Goal: Task Accomplishment & Management: Manage account settings

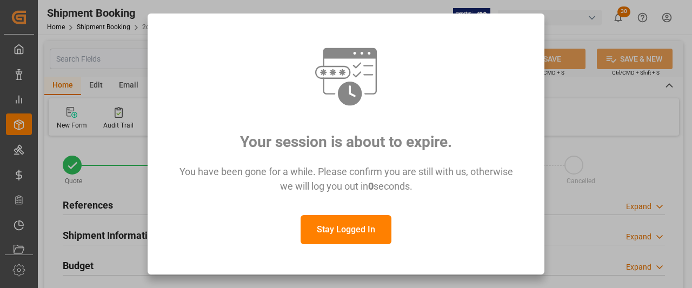
scroll to position [162, 0]
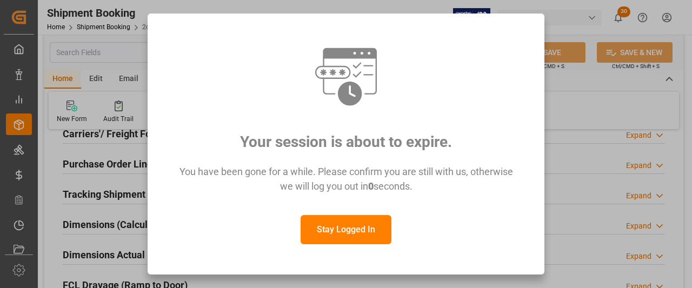
click at [352, 231] on button "Stay Logged In" at bounding box center [346, 229] width 91 height 29
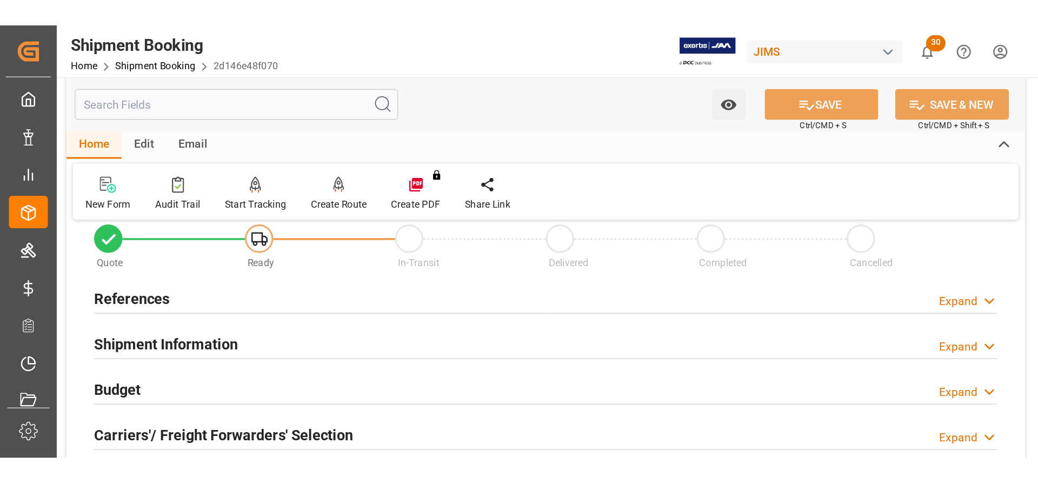
scroll to position [0, 0]
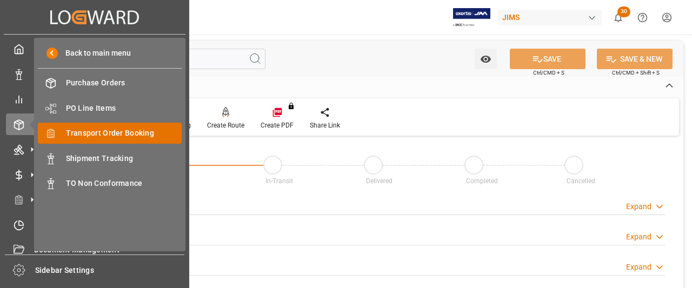
click at [95, 132] on span "Transport Order Booking" at bounding box center [124, 133] width 116 height 11
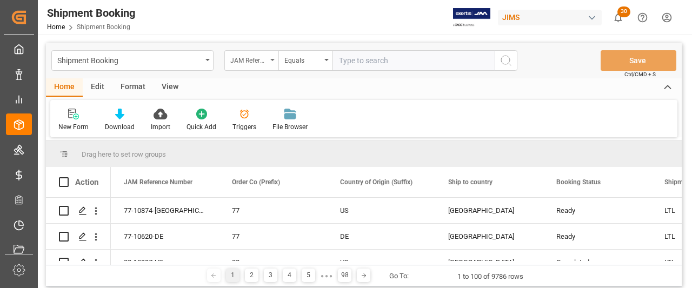
click at [271, 58] on div "JAM Reference Number" at bounding box center [251, 60] width 54 height 21
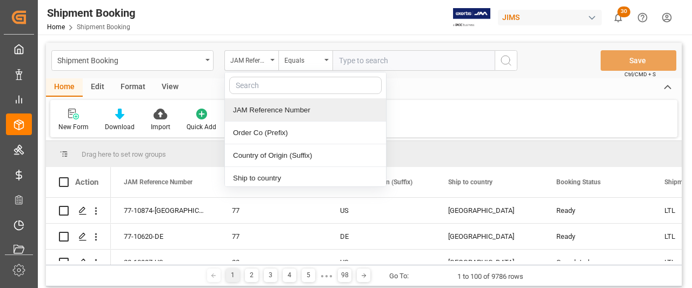
click at [262, 84] on input "text" at bounding box center [305, 85] width 152 height 17
type input "supp"
click at [264, 106] on div "Supplier Full Name" at bounding box center [305, 110] width 161 height 23
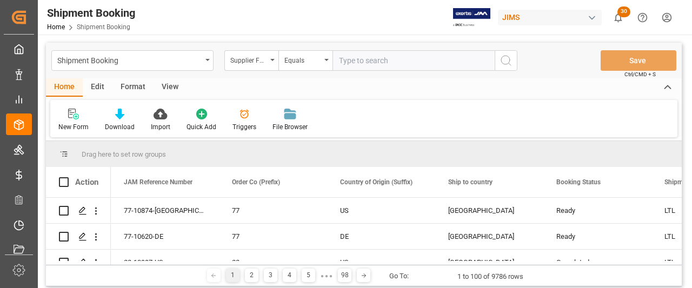
click at [368, 51] on input "text" at bounding box center [414, 60] width 162 height 21
paste input "Kunshan Chaoyifan Electronic"
type input "Kunshan Chaoyifan Electronic"
click at [509, 64] on icon "search button" at bounding box center [506, 60] width 13 height 13
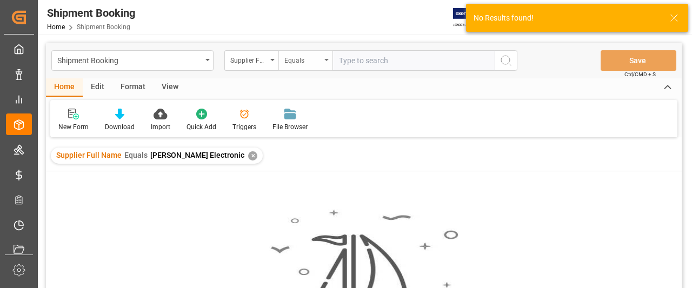
click at [324, 52] on div "Equals" at bounding box center [305, 60] width 54 height 21
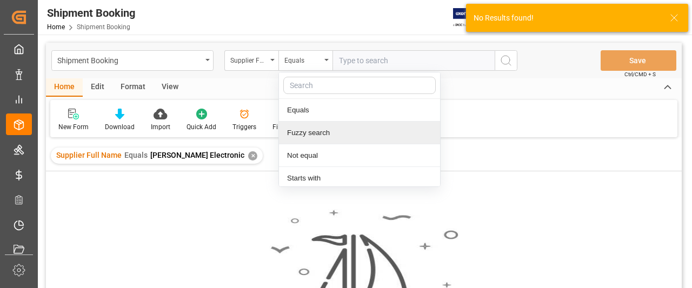
click at [313, 139] on div "Fuzzy search" at bounding box center [359, 133] width 161 height 23
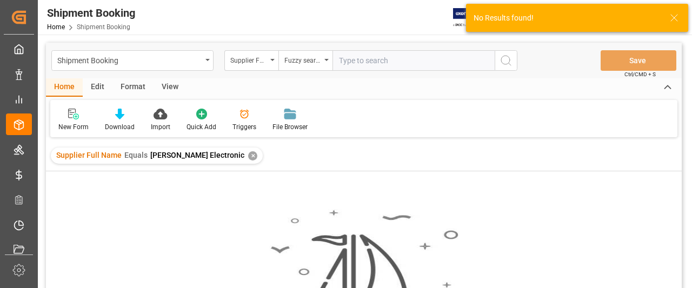
click at [508, 59] on icon "search button" at bounding box center [506, 60] width 13 height 13
click at [257, 154] on div "✕" at bounding box center [252, 155] width 9 height 9
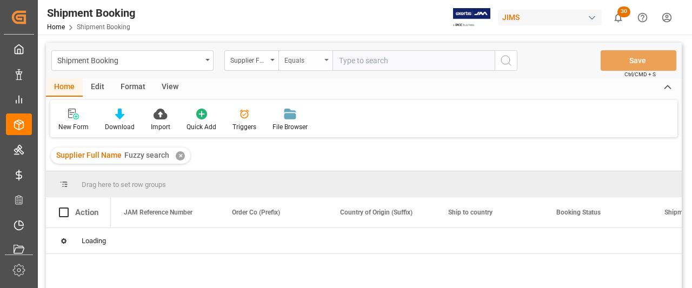
click at [324, 60] on icon "open menu" at bounding box center [326, 60] width 4 height 2
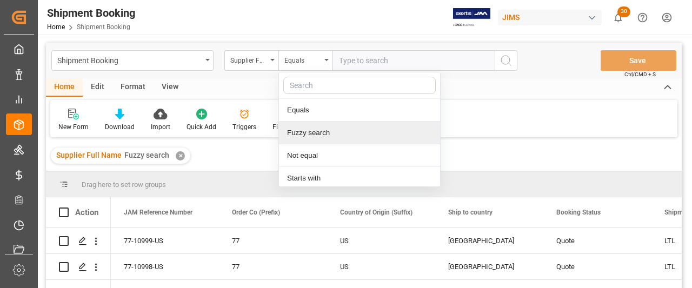
click at [315, 130] on div "Fuzzy search" at bounding box center [359, 133] width 161 height 23
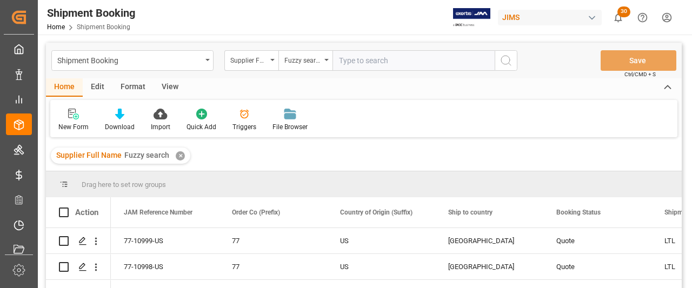
click at [374, 64] on input "text" at bounding box center [414, 60] width 162 height 21
paste input "Kunshan Chaoyifan Electronic"
type input "Kunshan Chaoyifan Electronic"
click at [507, 59] on icon "search button" at bounding box center [506, 60] width 13 height 13
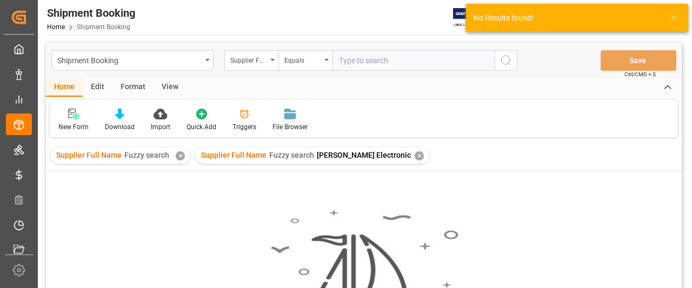
paste input "Kunshan Chaoyifan Electronic"
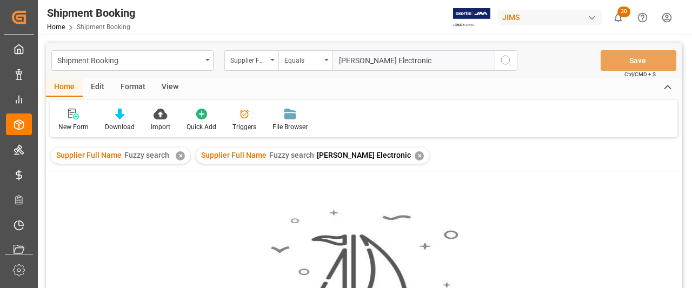
drag, startPoint x: 461, startPoint y: 58, endPoint x: 372, endPoint y: 60, distance: 88.7
click at [372, 60] on input "Kunshan Chaoyifan Electronic" at bounding box center [414, 60] width 162 height 21
type input "Kunshan"
click at [504, 60] on icon "search button" at bounding box center [506, 60] width 13 height 13
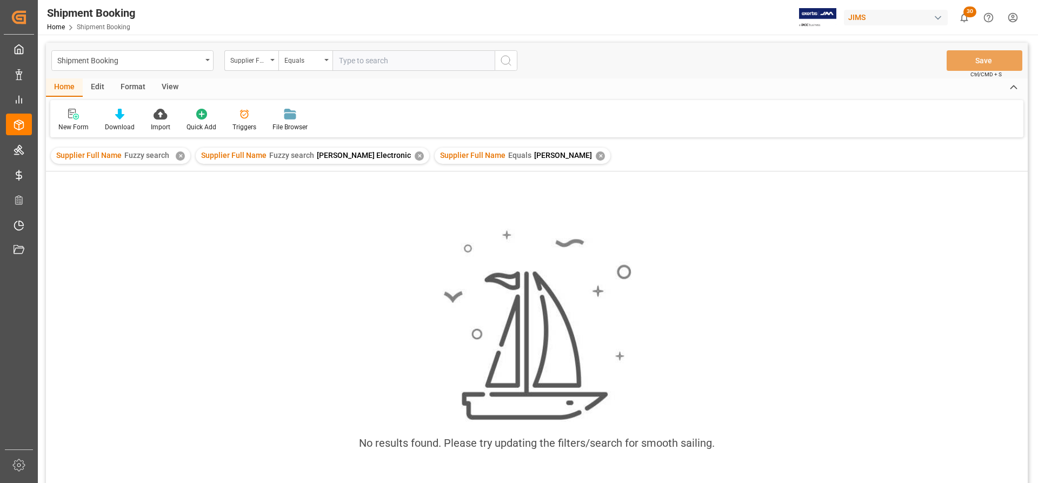
click at [424, 156] on div "✕" at bounding box center [419, 155] width 9 height 9
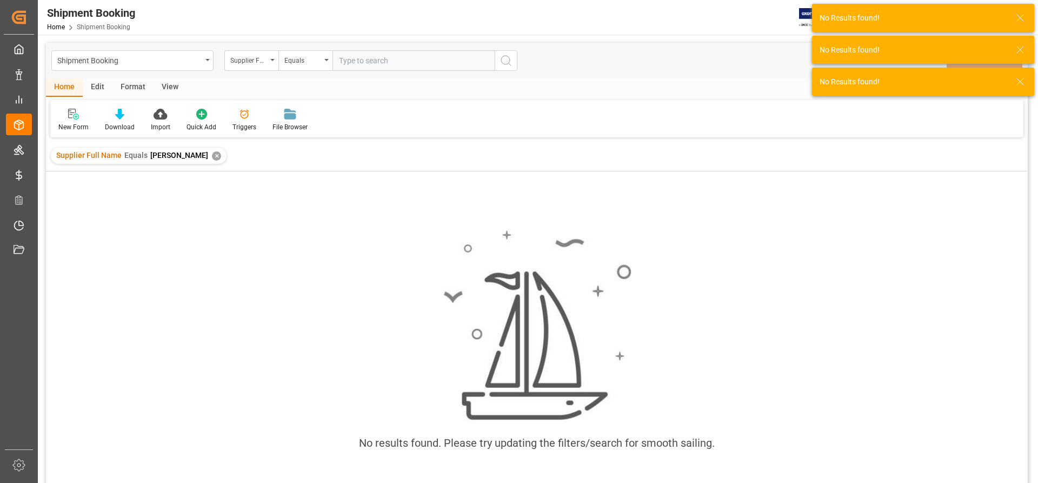
click at [503, 62] on icon "search button" at bounding box center [506, 60] width 13 height 13
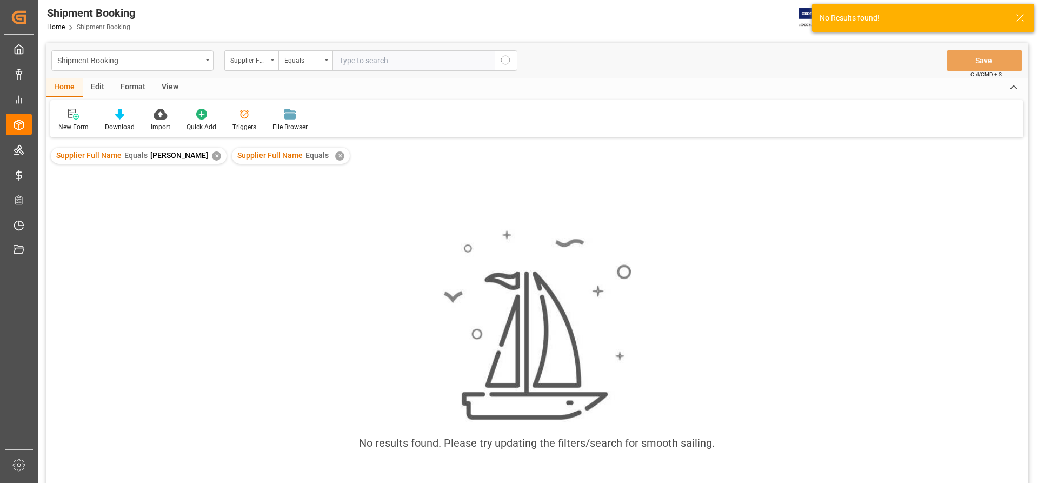
click at [335, 152] on div "✕" at bounding box center [339, 155] width 9 height 9
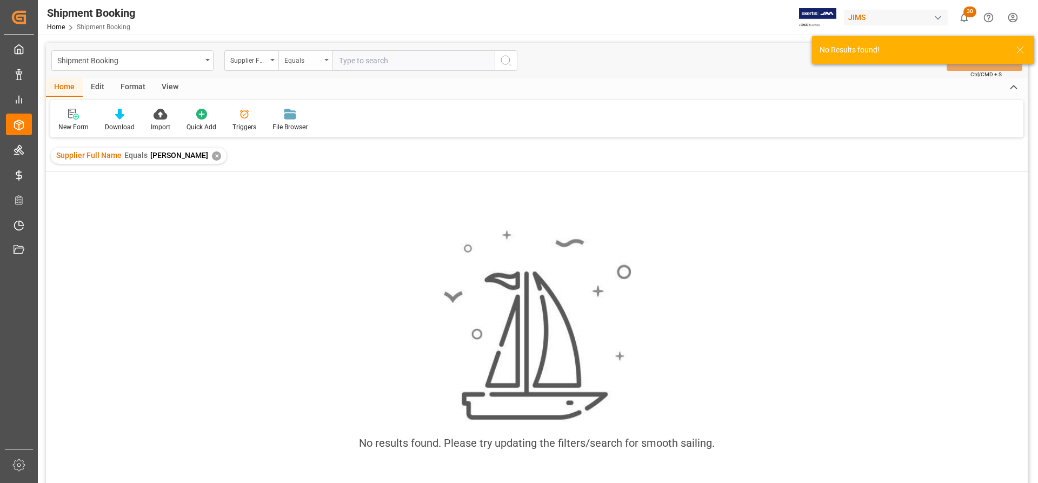
click at [325, 55] on div "Equals" at bounding box center [305, 60] width 54 height 21
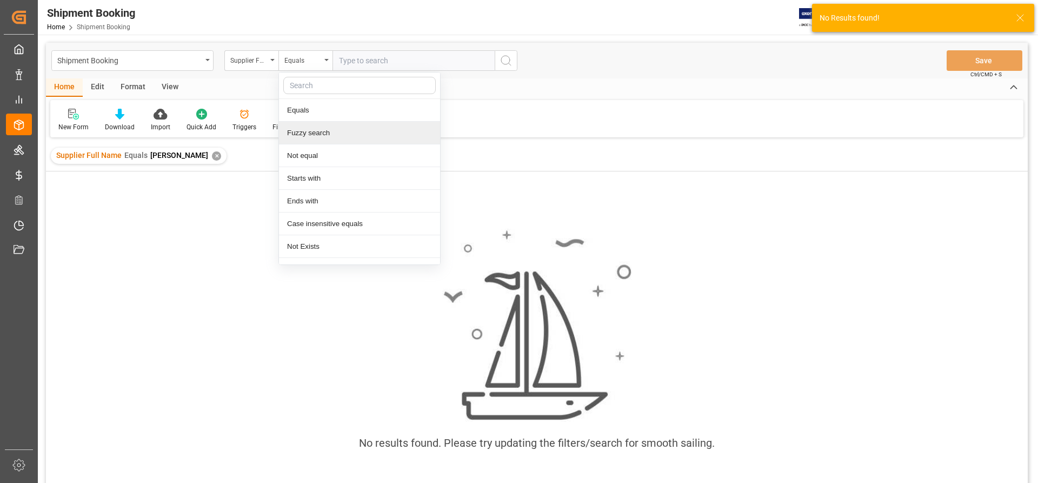
click at [303, 138] on div "Fuzzy search" at bounding box center [359, 133] width 161 height 23
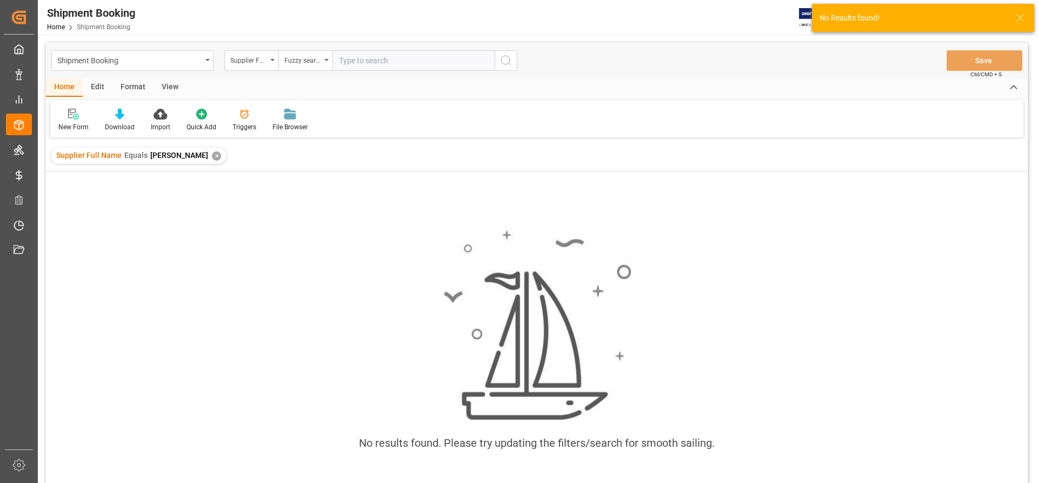
click at [500, 60] on icon "search button" at bounding box center [506, 60] width 13 height 13
click at [245, 59] on div "Supplier Full Name" at bounding box center [248, 59] width 37 height 12
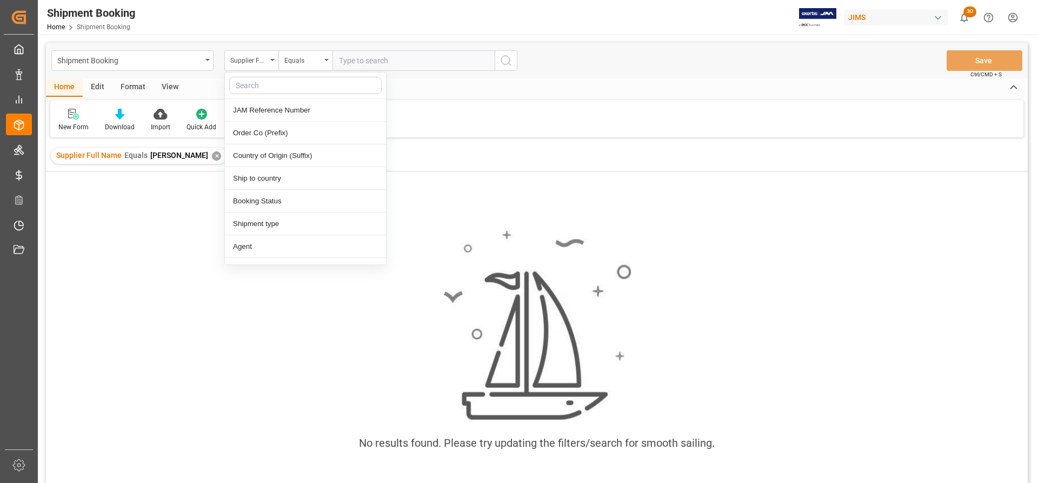
click at [460, 223] on div "No results found. Please try updating the filters/search for smooth sailing." at bounding box center [537, 345] width 982 height 250
click at [212, 156] on div "✕" at bounding box center [216, 155] width 9 height 9
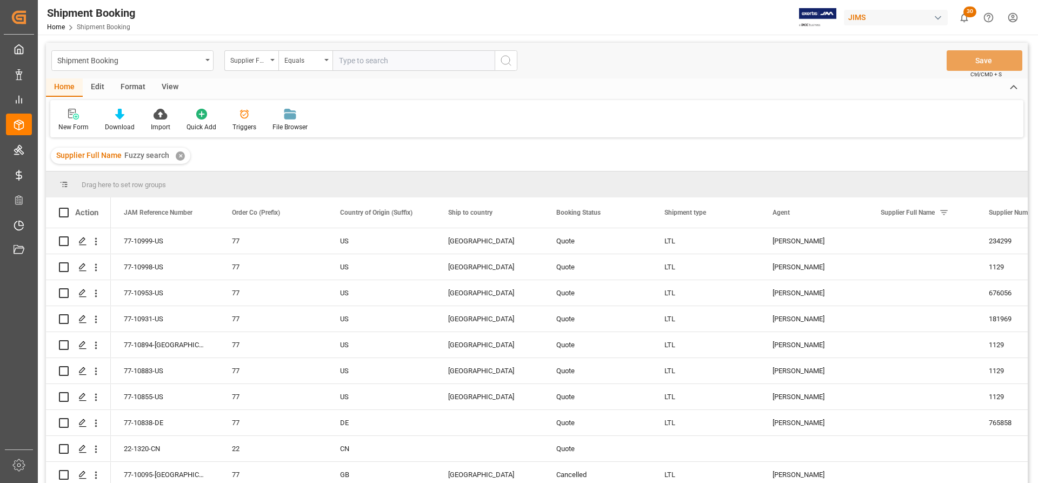
click at [180, 156] on div "✕" at bounding box center [180, 155] width 9 height 9
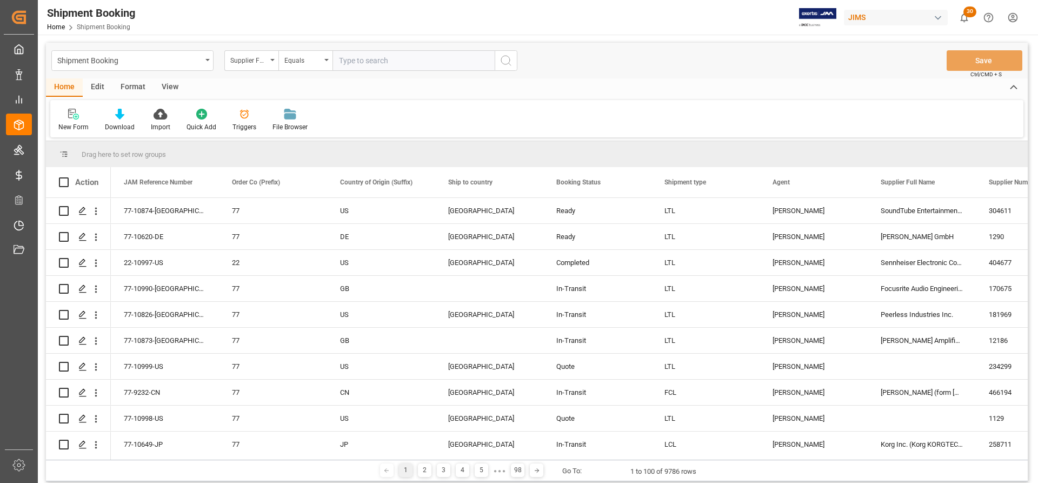
paste input "Kunshan Chaoyifan Electronic"
drag, startPoint x: 466, startPoint y: 63, endPoint x: 371, endPoint y: 65, distance: 94.6
click at [371, 65] on input "Kunshan Chaoyifan Electronic" at bounding box center [414, 60] width 162 height 21
type input "Kunshan"
click at [504, 63] on icon "search button" at bounding box center [506, 60] width 13 height 13
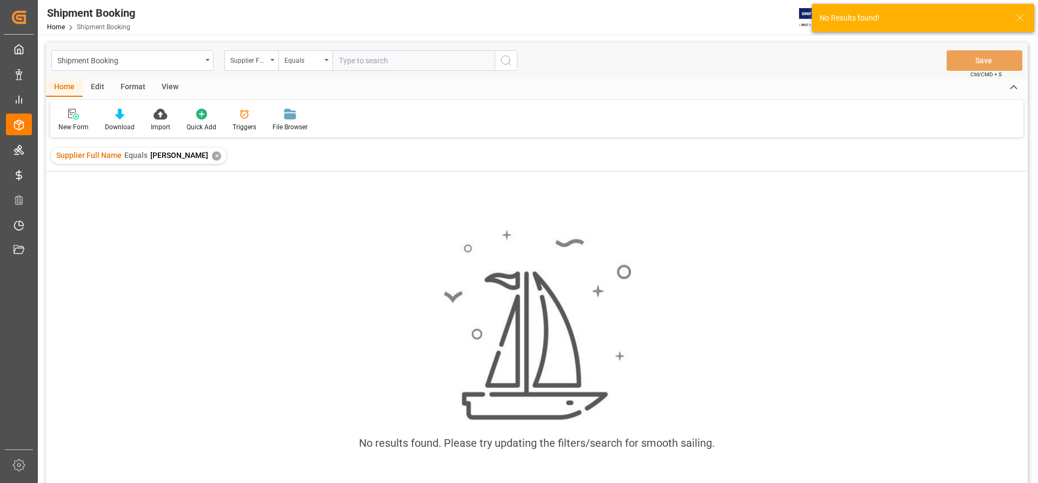
click at [212, 154] on div "✕" at bounding box center [216, 155] width 9 height 9
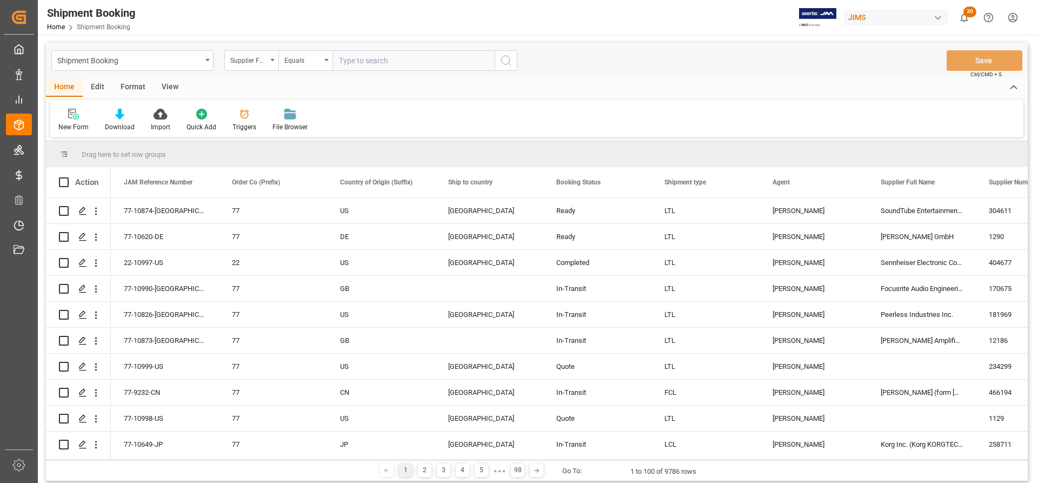
paste input "Kunshan Chaoyifan Electronic"
type input "Kunshan Chaoyifan Electronic"
drag, startPoint x: 454, startPoint y: 63, endPoint x: 182, endPoint y: 35, distance: 272.9
click at [182, 35] on div "Shipment Booking Home Shipment Booking JIMS 30 Notifications Only show unread A…" at bounding box center [537, 241] width 998 height 483
click at [275, 56] on div "Supplier Full Name" at bounding box center [251, 60] width 54 height 21
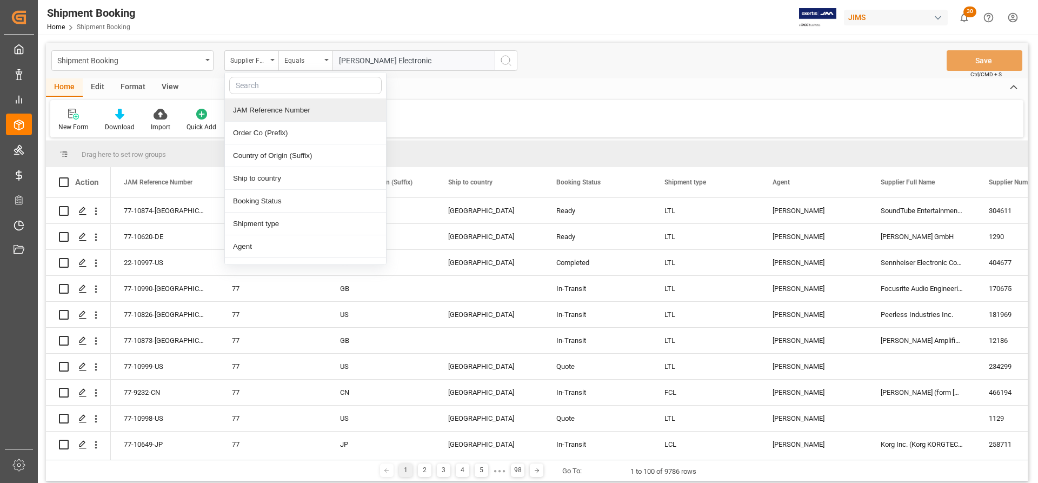
click at [252, 116] on div "JAM Reference Number" at bounding box center [305, 110] width 161 height 23
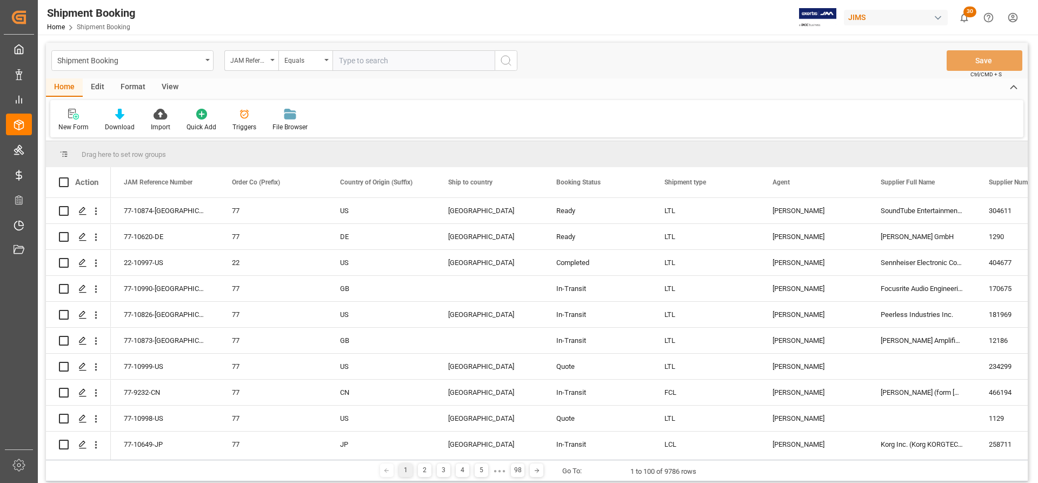
paste input "77-9793-CN"
type input "77-9793-CN"
click at [508, 55] on icon "search button" at bounding box center [506, 60] width 13 height 13
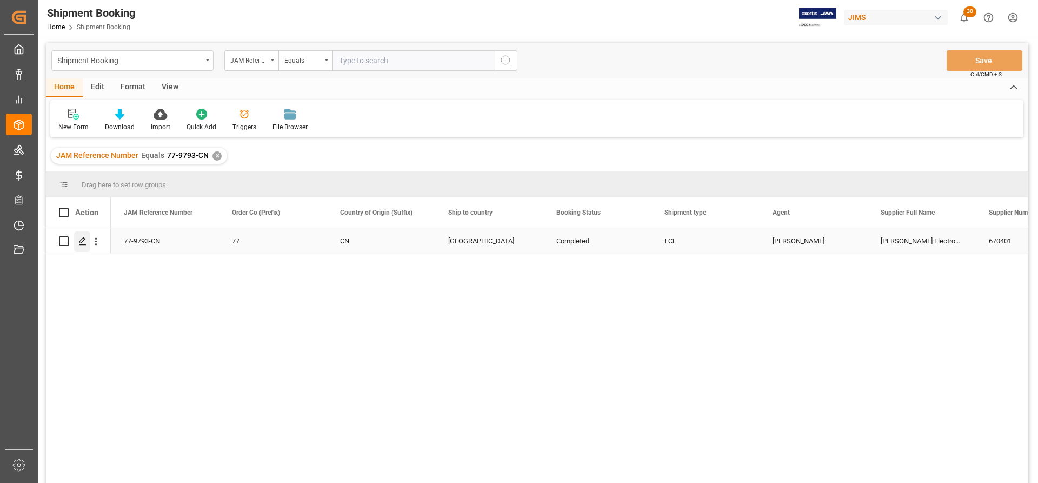
click at [81, 238] on icon "Press SPACE to select this row." at bounding box center [82, 241] width 9 height 9
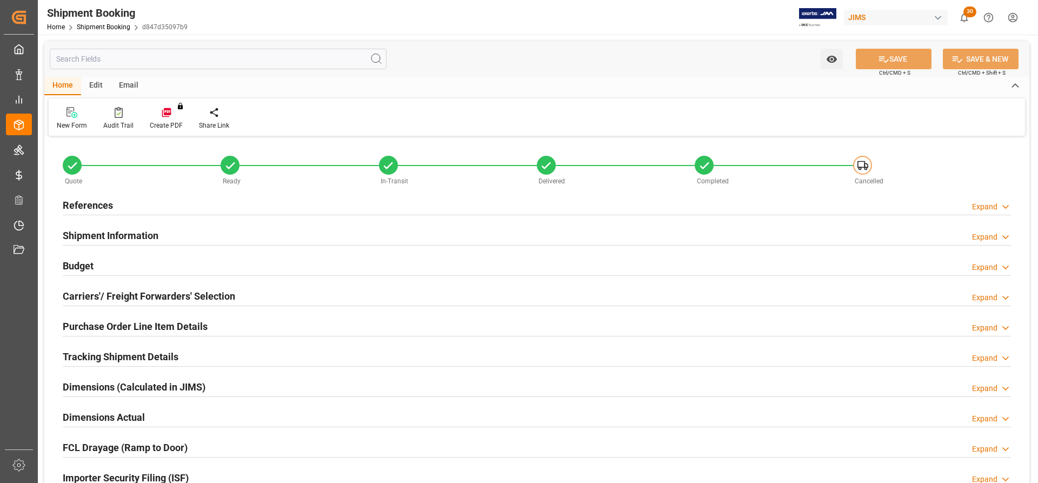
type input "0"
type input "03.07.2025"
click at [90, 202] on h2 "References" at bounding box center [88, 205] width 50 height 15
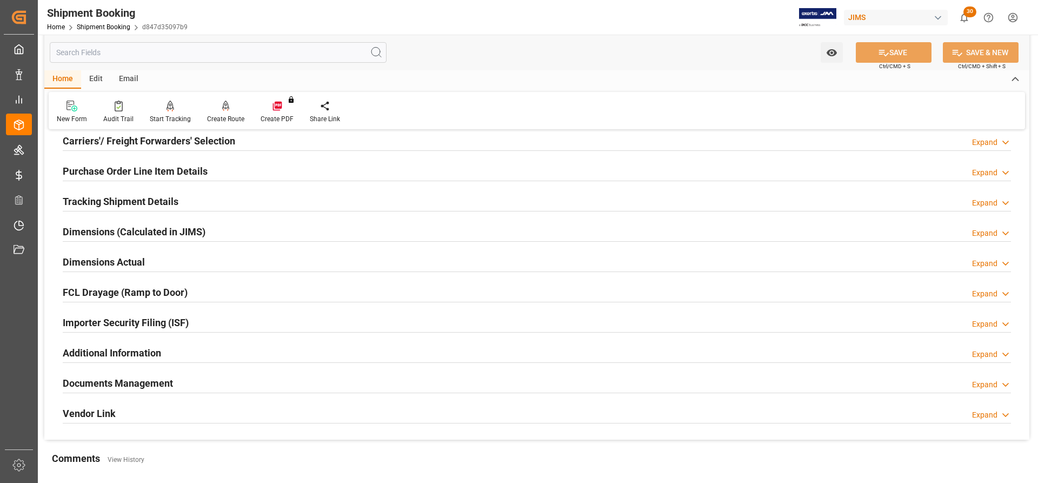
scroll to position [487, 0]
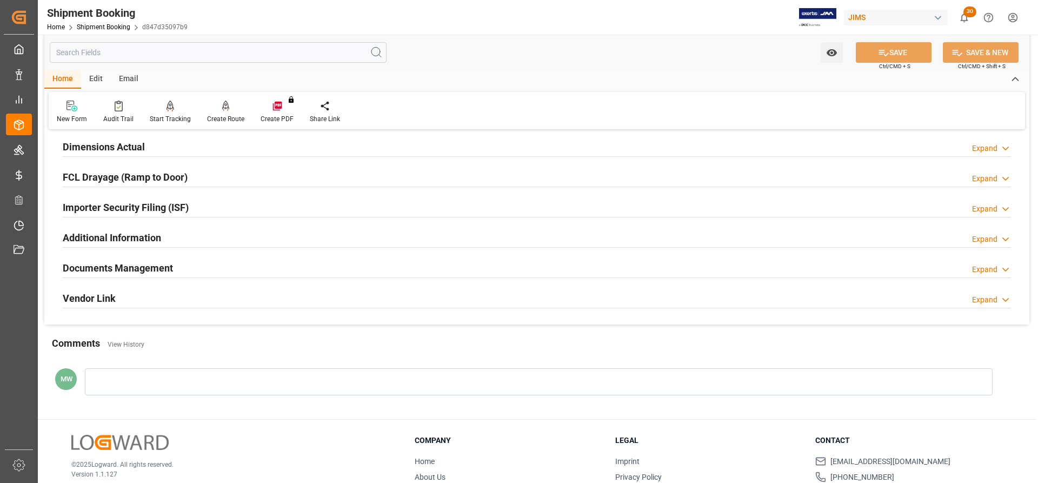
drag, startPoint x: 116, startPoint y: 264, endPoint x: 122, endPoint y: 269, distance: 8.0
click at [116, 264] on h2 "Documents Management" at bounding box center [118, 268] width 110 height 15
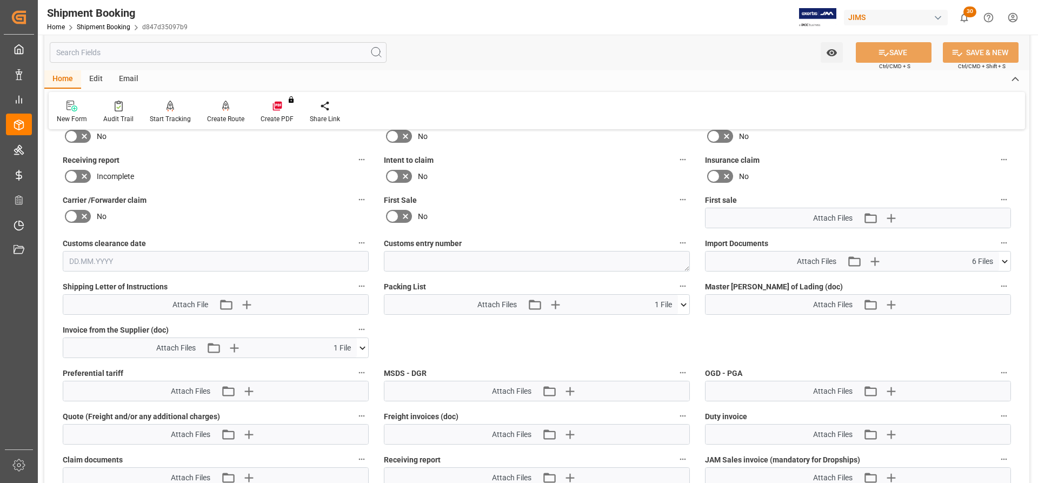
scroll to position [703, 0]
click at [683, 288] on icon at bounding box center [683, 302] width 11 height 11
click at [692, 258] on icon at bounding box center [1004, 259] width 11 height 11
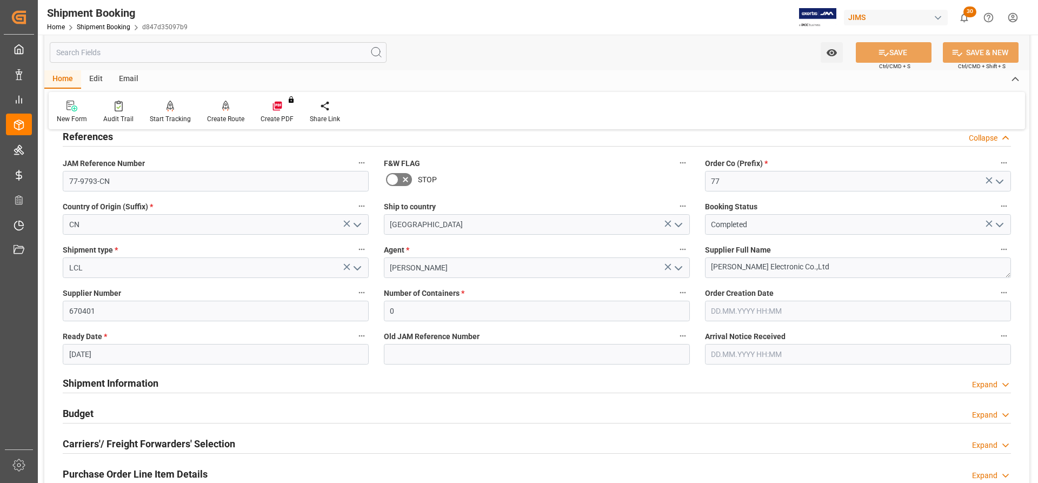
scroll to position [0, 0]
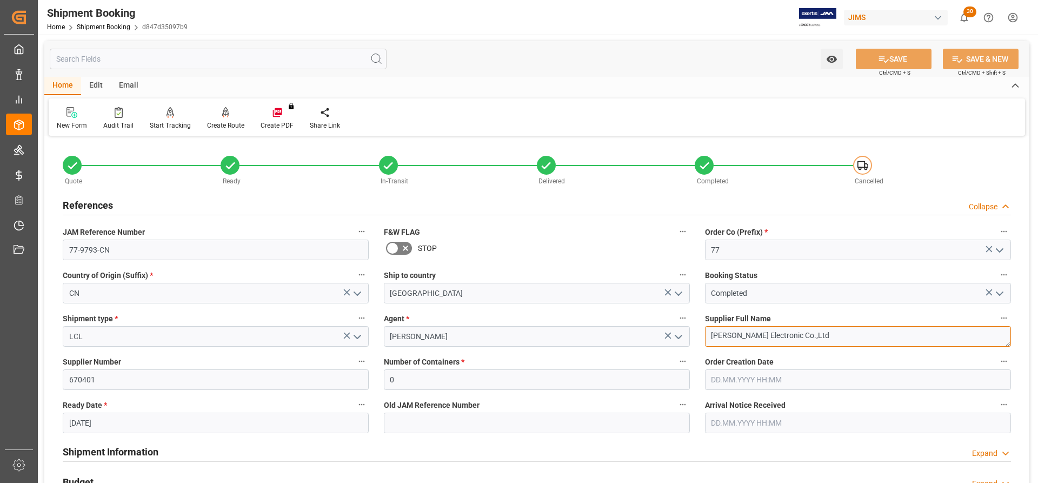
drag, startPoint x: 853, startPoint y: 337, endPoint x: 694, endPoint y: 335, distance: 158.4
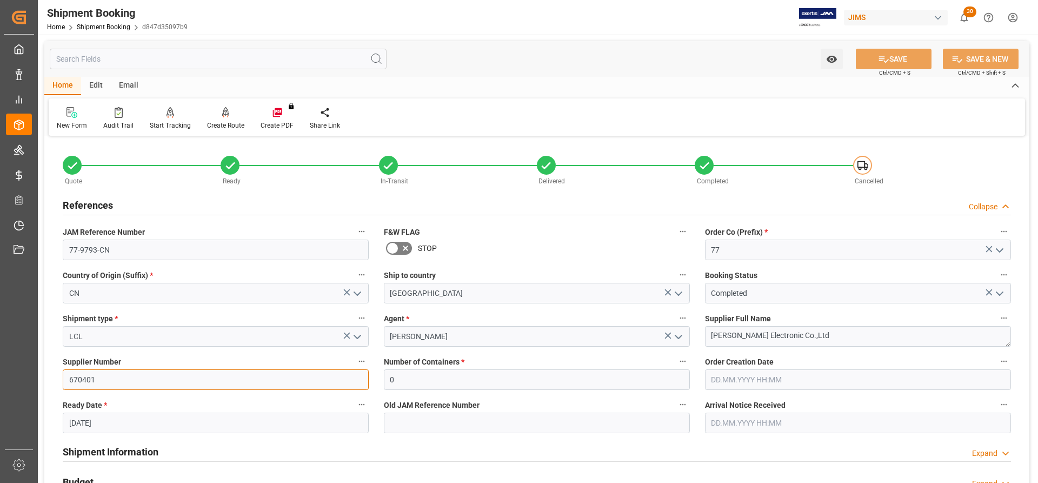
drag, startPoint x: 103, startPoint y: 386, endPoint x: 57, endPoint y: 378, distance: 46.0
click at [57, 288] on div "Supplier Number 670401" at bounding box center [215, 371] width 321 height 43
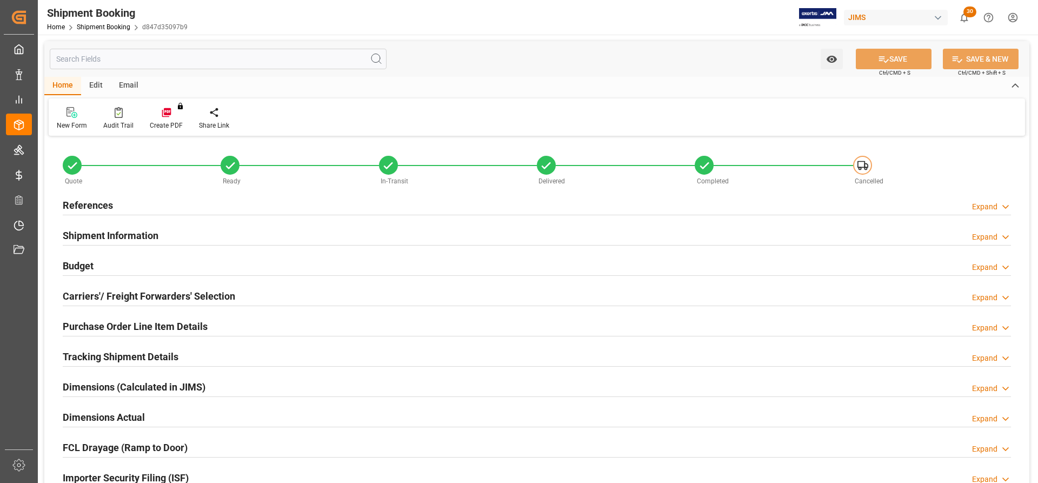
type input "0"
type input "[DATE]"
click at [91, 203] on h2 "References" at bounding box center [88, 205] width 50 height 15
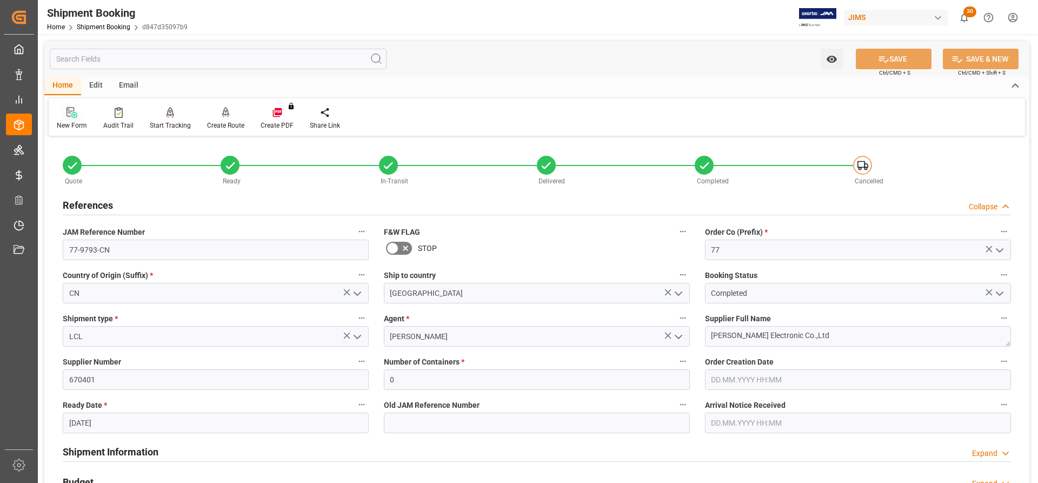
click at [64, 117] on div at bounding box center [72, 112] width 30 height 11
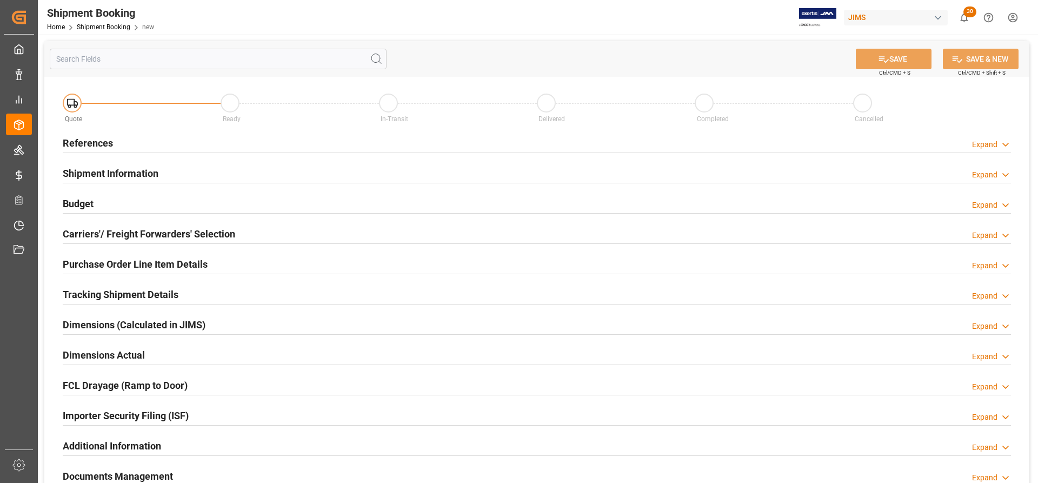
click at [96, 138] on h2 "References" at bounding box center [88, 143] width 50 height 15
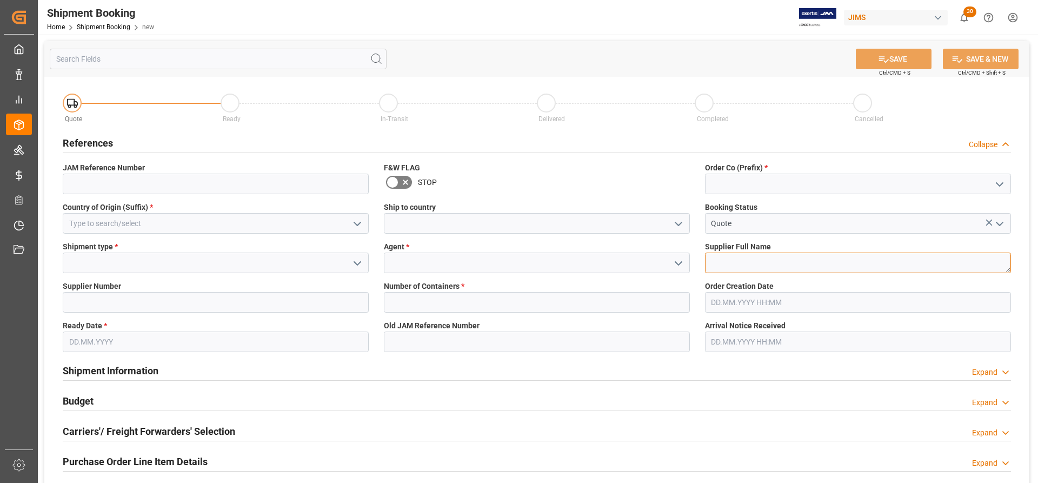
click at [718, 263] on textarea at bounding box center [858, 262] width 306 height 21
paste textarea "[PERSON_NAME] Electronic Co.,Ltd"
type textarea "[PERSON_NAME] Electronic Co.,Ltd"
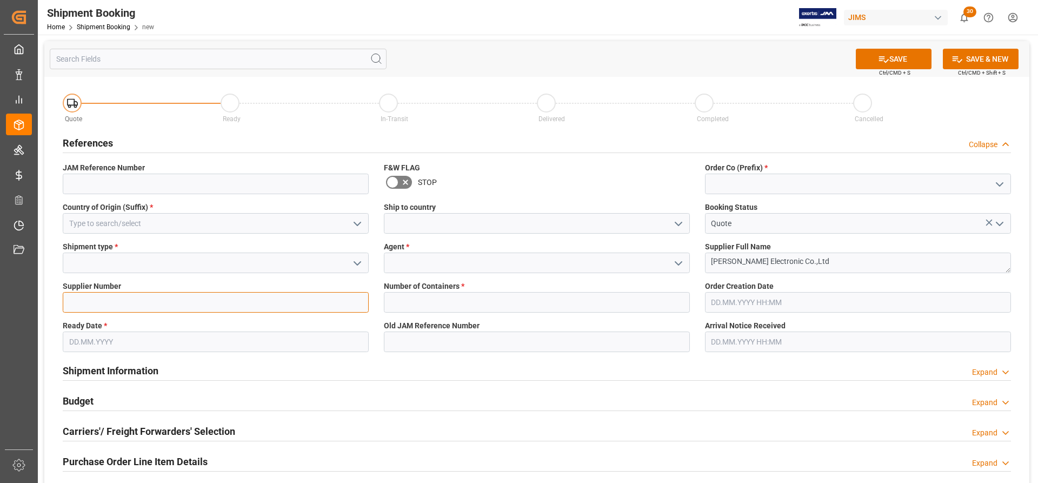
click at [77, 301] on input at bounding box center [216, 302] width 306 height 21
paste input "670401"
type input "670401"
click at [361, 262] on icon "open menu" at bounding box center [357, 263] width 13 height 13
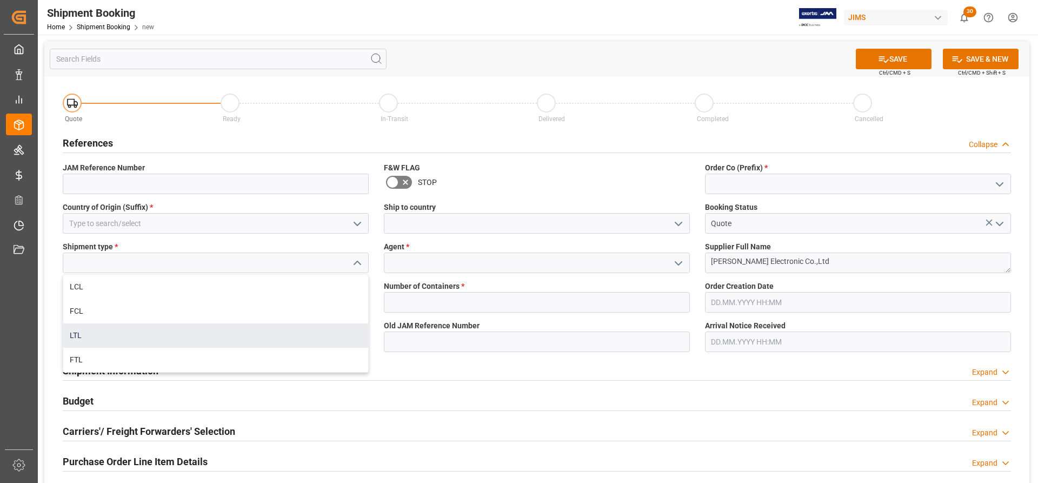
click at [75, 332] on div "LTL" at bounding box center [215, 335] width 305 height 24
type input "LTL"
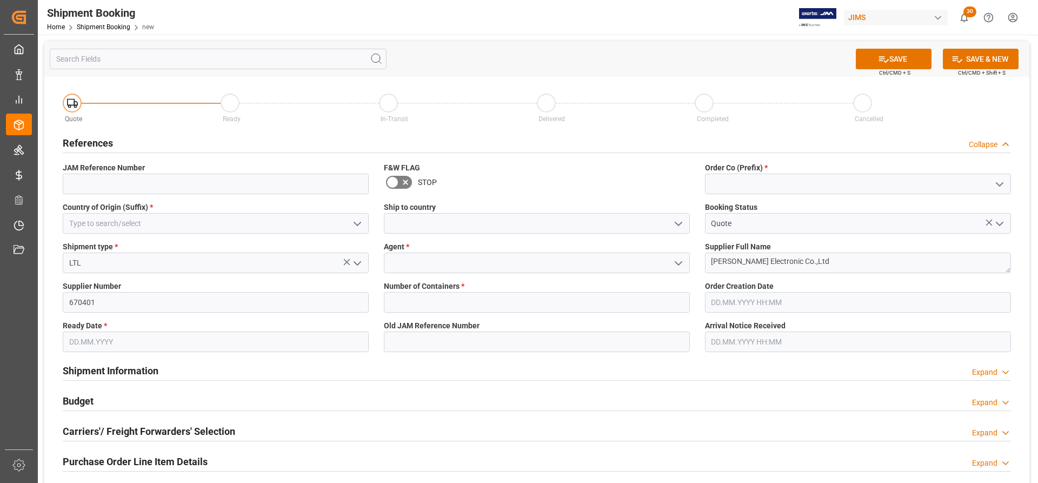
click at [681, 262] on polyline "open menu" at bounding box center [678, 263] width 6 height 3
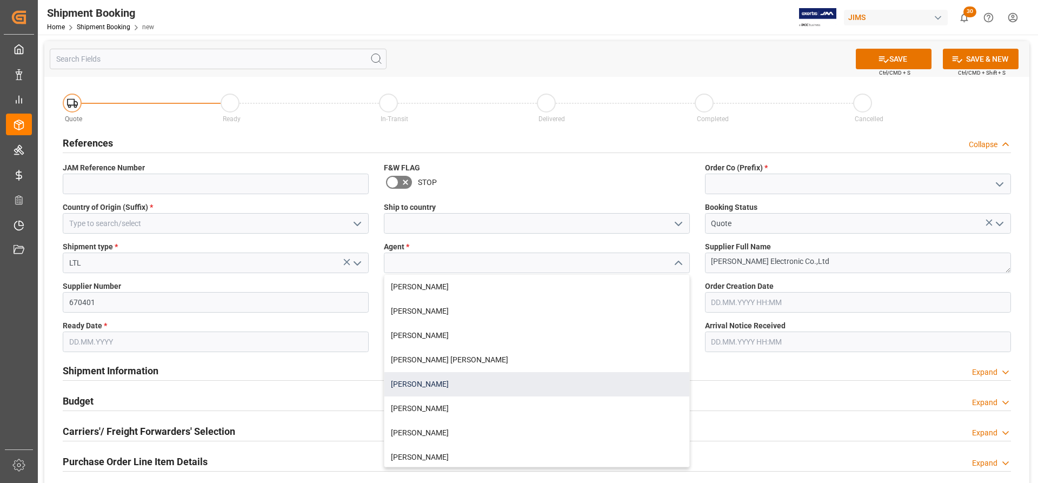
click at [423, 382] on div "[PERSON_NAME]" at bounding box center [536, 384] width 305 height 24
type input "[PERSON_NAME]"
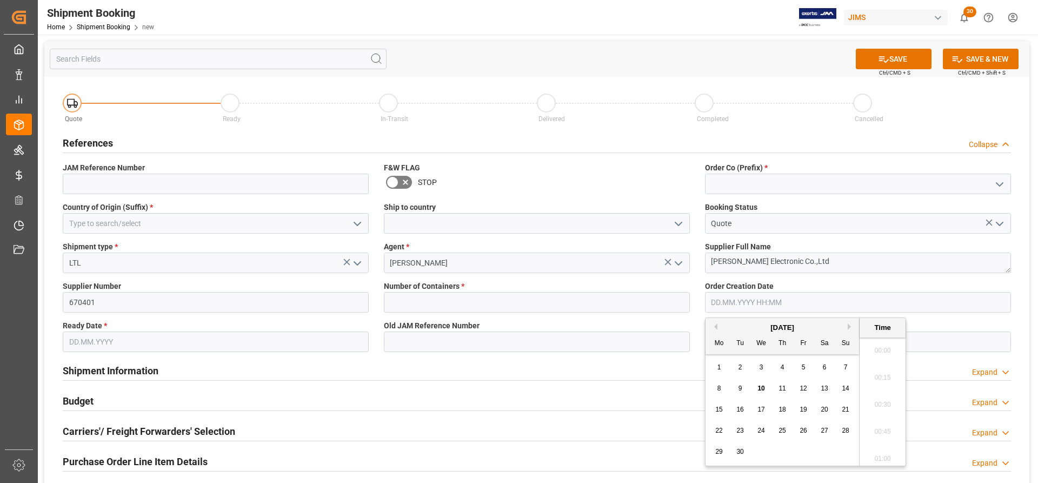
click at [795, 299] on input "text" at bounding box center [858, 302] width 306 height 21
click at [762, 387] on span "10" at bounding box center [760, 388] width 7 height 8
type input "10.09.2025 00:00"
click at [84, 338] on input "text" at bounding box center [216, 341] width 306 height 21
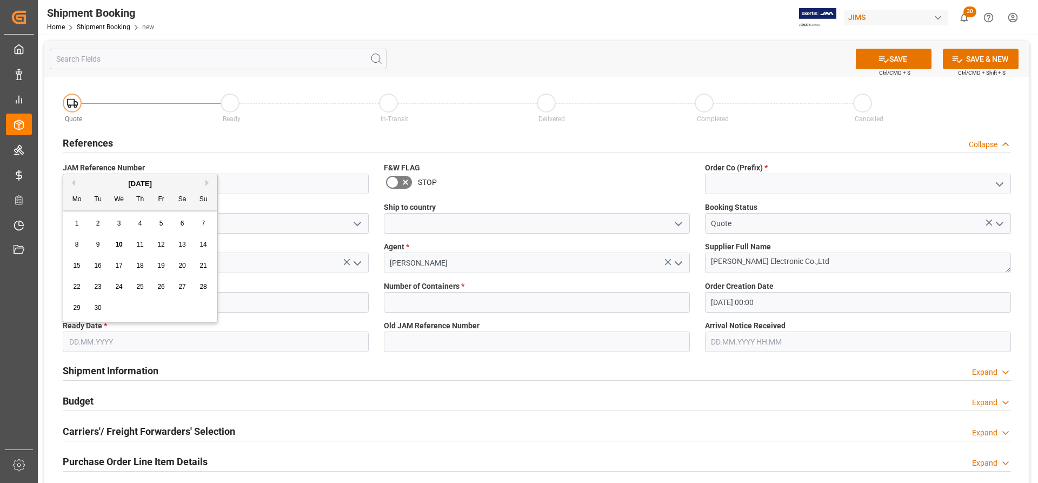
click at [211, 181] on button "Next Month" at bounding box center [208, 183] width 6 height 6
click at [138, 288] on span "20" at bounding box center [139, 287] width 7 height 8
type input "20.11.2025"
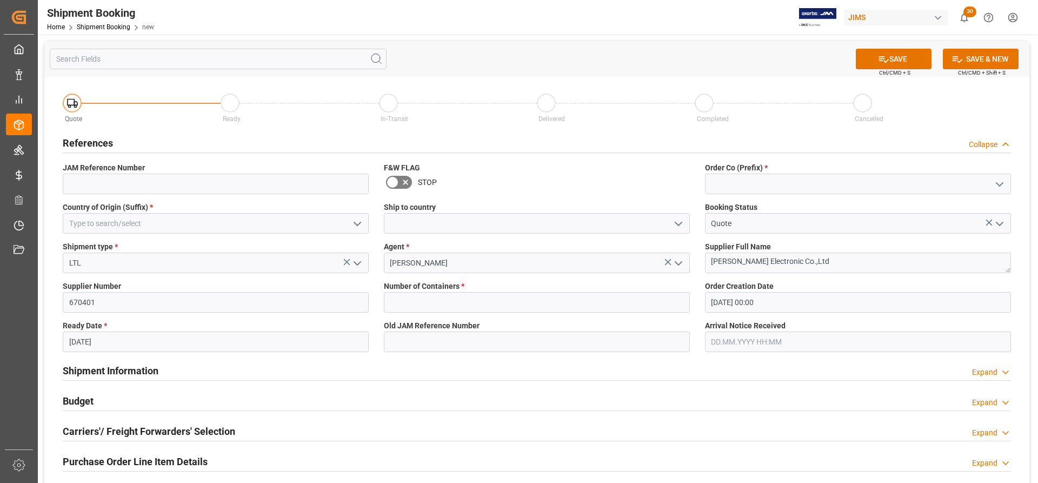
click at [360, 220] on icon "open menu" at bounding box center [357, 223] width 13 height 13
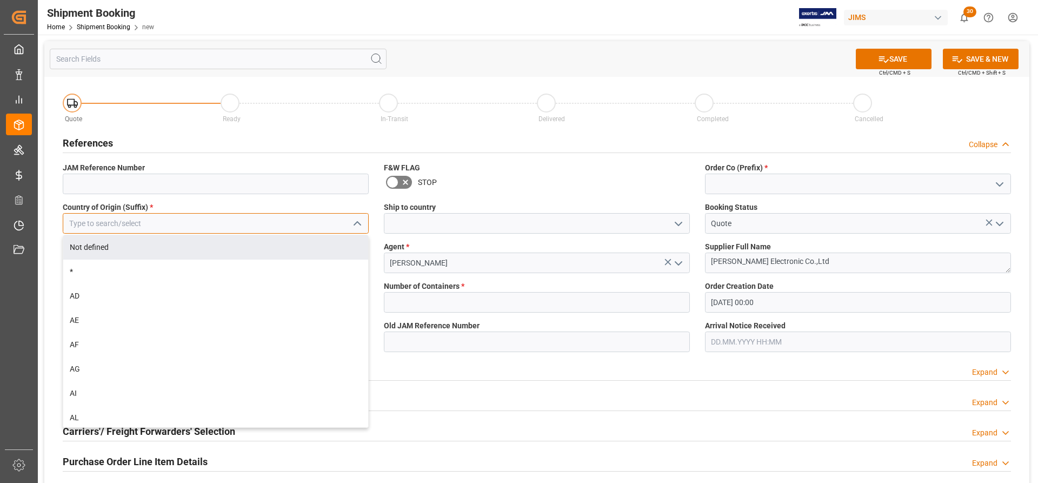
click at [135, 229] on input at bounding box center [216, 223] width 306 height 21
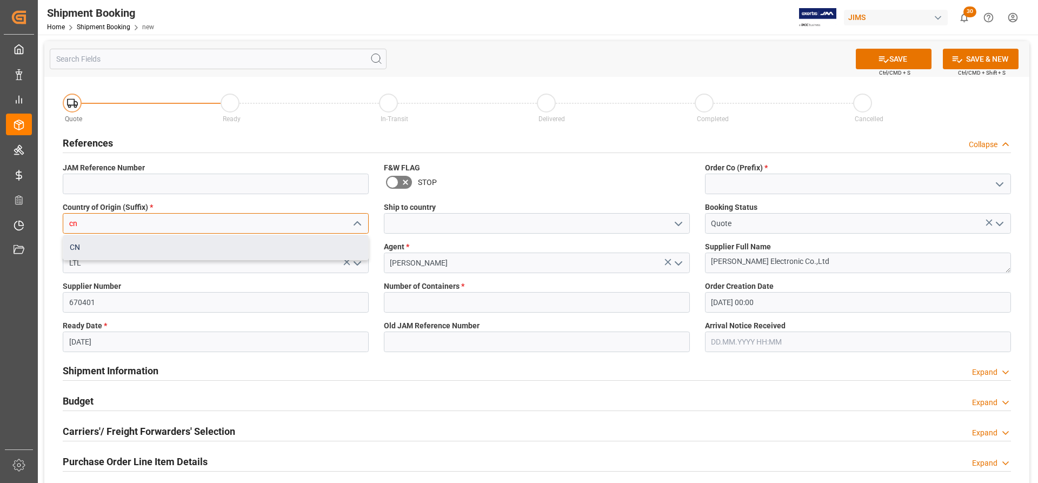
click at [83, 251] on div "CN" at bounding box center [215, 247] width 305 height 24
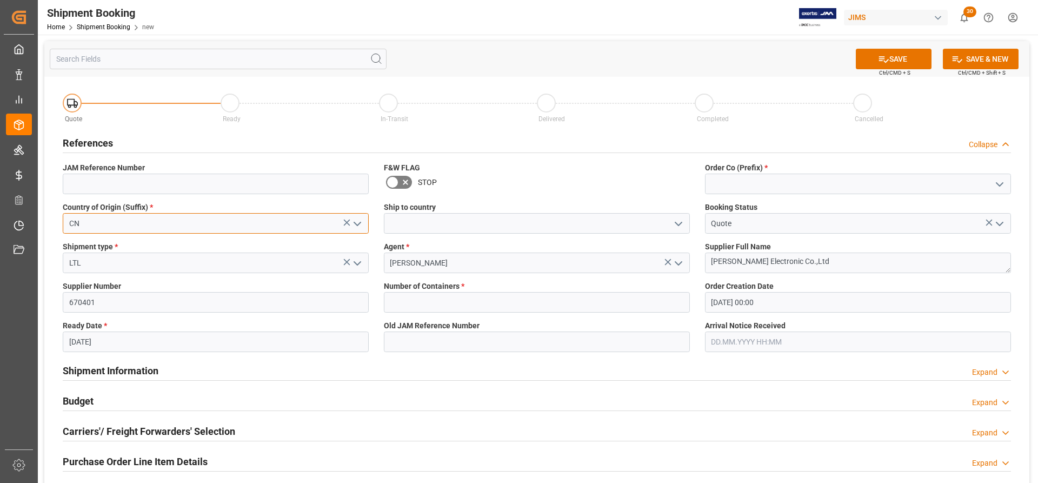
type input "CN"
click at [680, 221] on icon "open menu" at bounding box center [678, 223] width 13 height 13
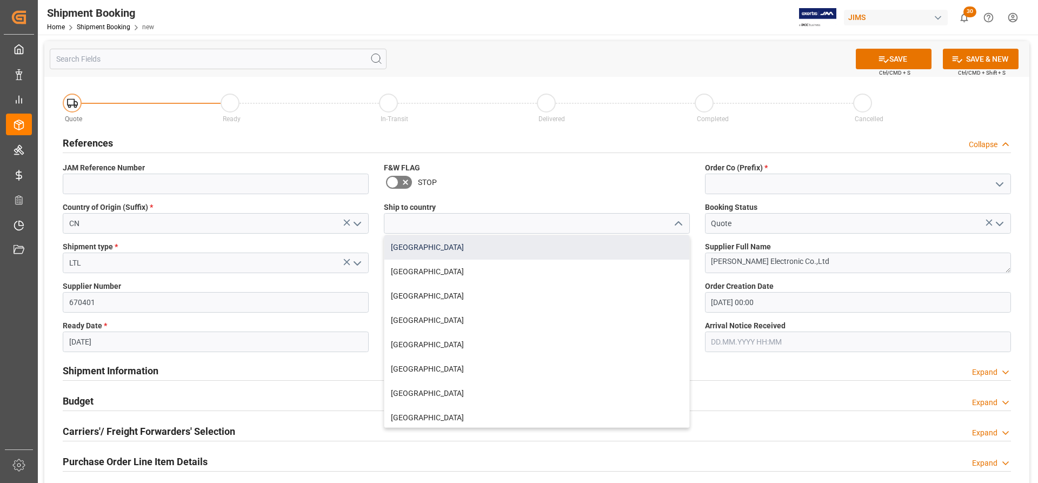
click at [406, 245] on div "[GEOGRAPHIC_DATA]" at bounding box center [536, 247] width 305 height 24
type input "[GEOGRAPHIC_DATA]"
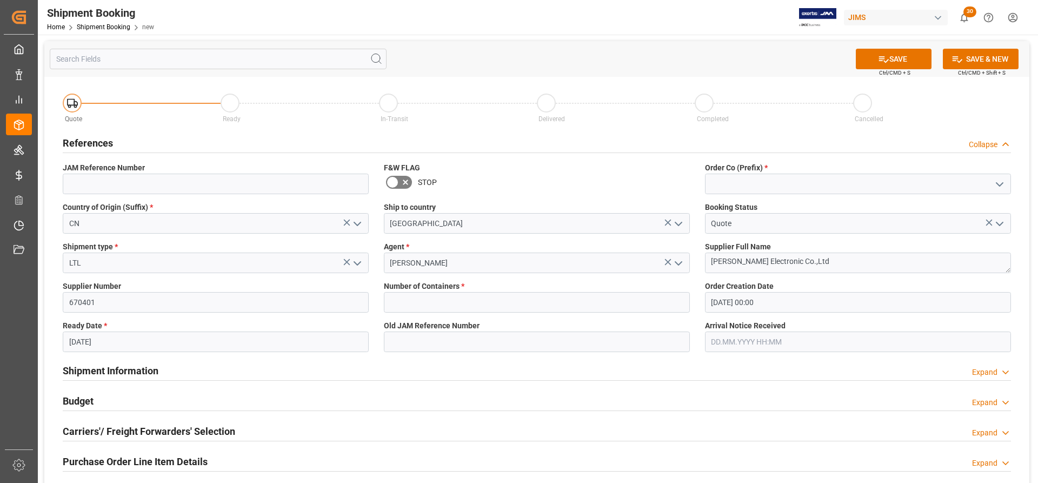
click at [1002, 182] on icon "open menu" at bounding box center [999, 184] width 13 height 13
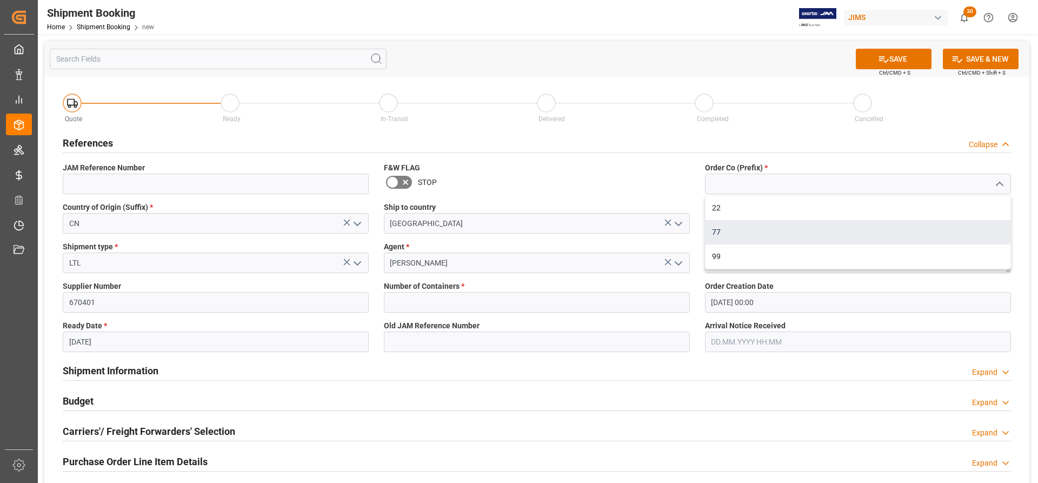
click at [719, 228] on div "77" at bounding box center [858, 232] width 305 height 24
type input "77"
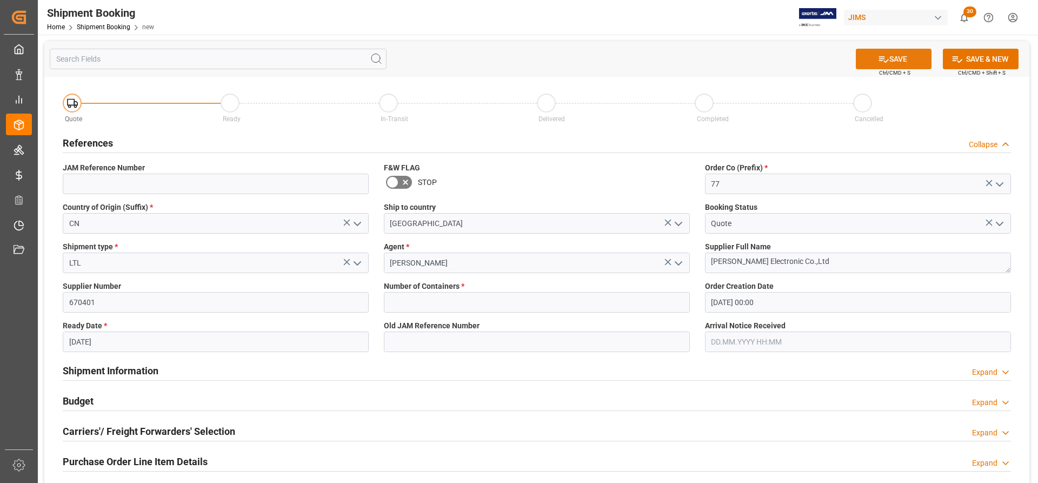
click at [903, 58] on button "SAVE" at bounding box center [894, 59] width 76 height 21
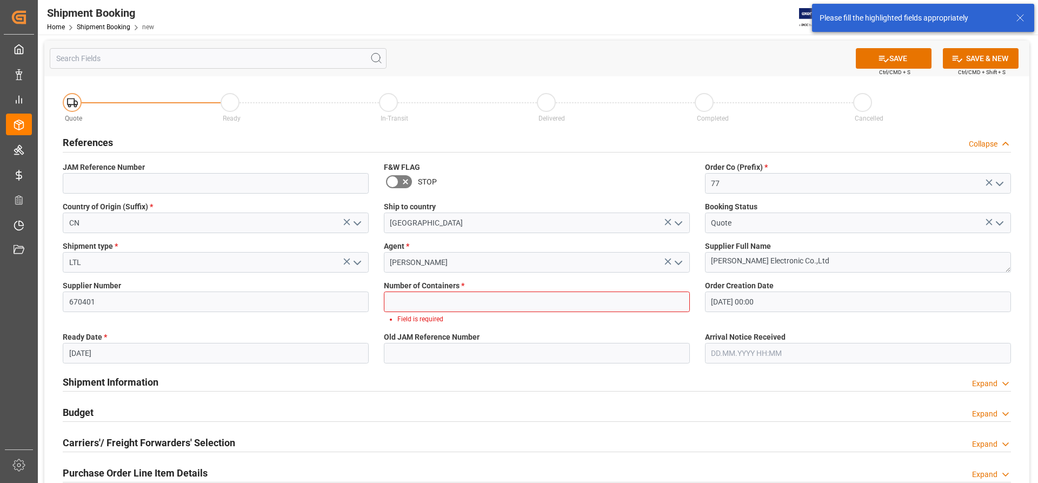
scroll to position [0, 0]
click at [392, 303] on input "text" at bounding box center [537, 302] width 306 height 21
type input "0"
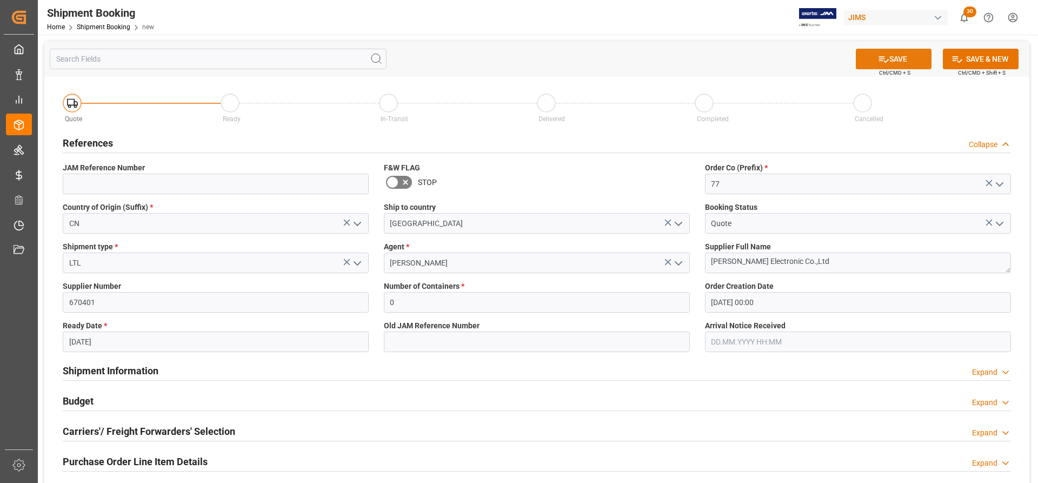
click at [896, 61] on button "SAVE" at bounding box center [894, 59] width 76 height 21
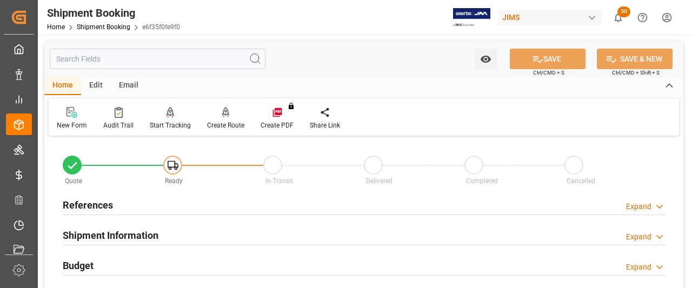
click at [95, 203] on h2 "References" at bounding box center [88, 205] width 50 height 15
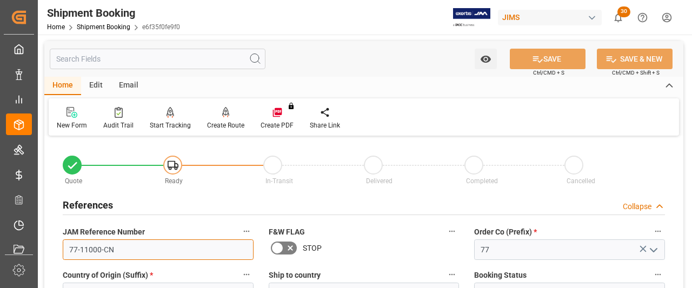
drag, startPoint x: 117, startPoint y: 249, endPoint x: 65, endPoint y: 246, distance: 52.0
click at [65, 246] on input "77-11000-CN" at bounding box center [158, 250] width 191 height 21
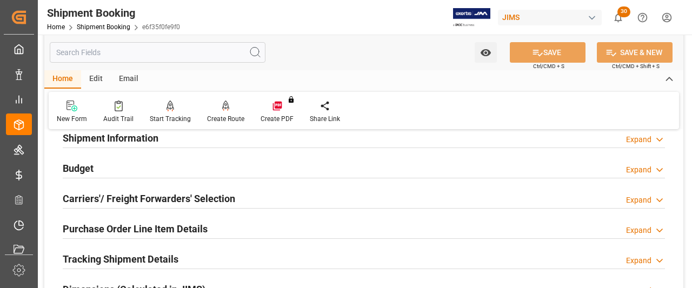
scroll to position [324, 0]
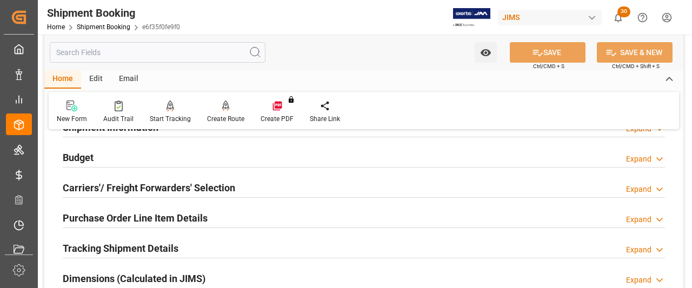
click at [75, 161] on h2 "Budget" at bounding box center [78, 157] width 31 height 15
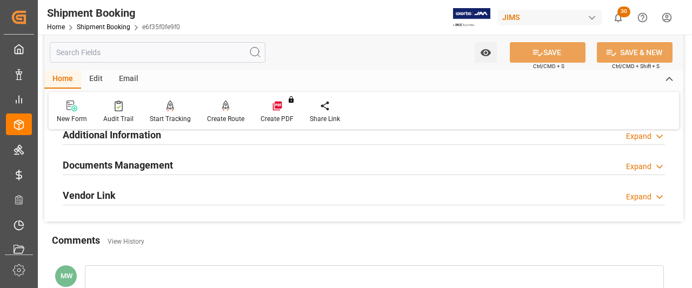
scroll to position [865, 0]
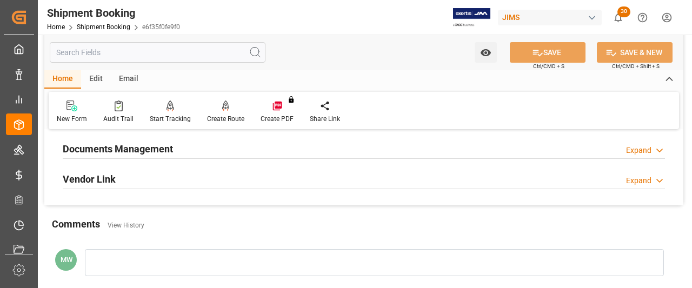
click at [252, 149] on div "Documents Management Expand" at bounding box center [364, 148] width 602 height 21
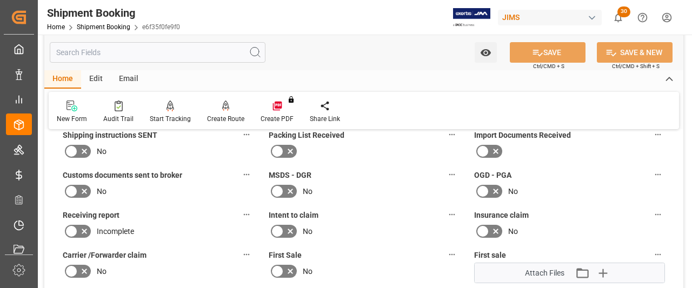
scroll to position [973, 0]
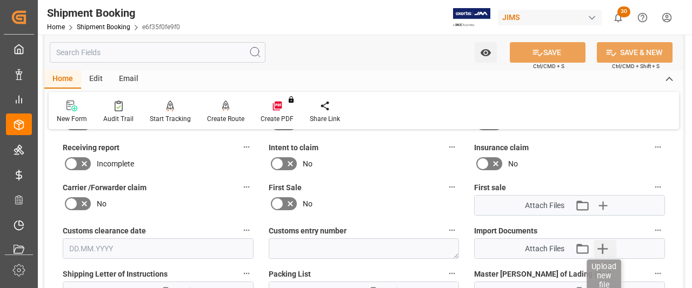
click at [600, 243] on icon "button" at bounding box center [602, 248] width 17 height 17
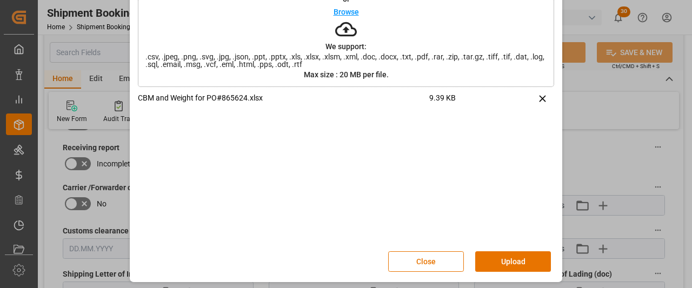
scroll to position [75, 0]
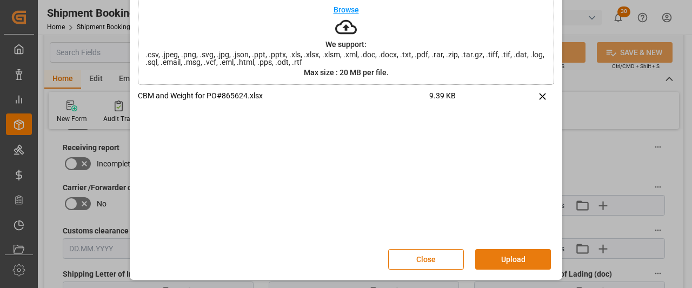
click at [509, 259] on button "Upload" at bounding box center [513, 259] width 76 height 21
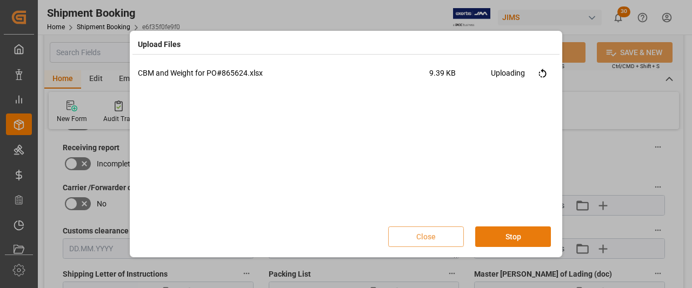
scroll to position [0, 0]
click at [503, 236] on button "Done" at bounding box center [513, 237] width 76 height 21
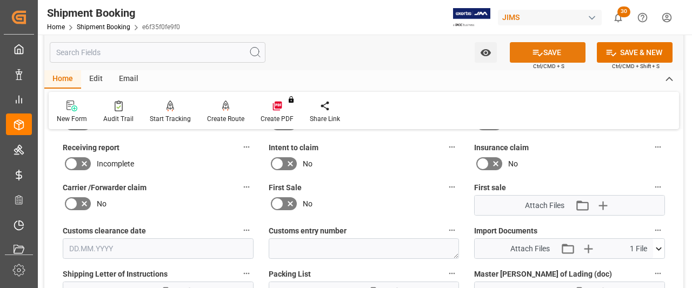
click at [549, 55] on button "SAVE" at bounding box center [548, 52] width 76 height 21
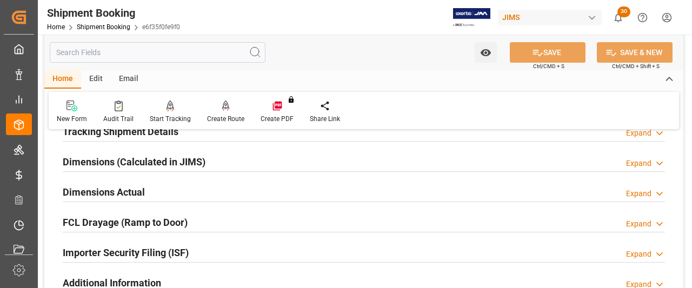
scroll to position [227, 0]
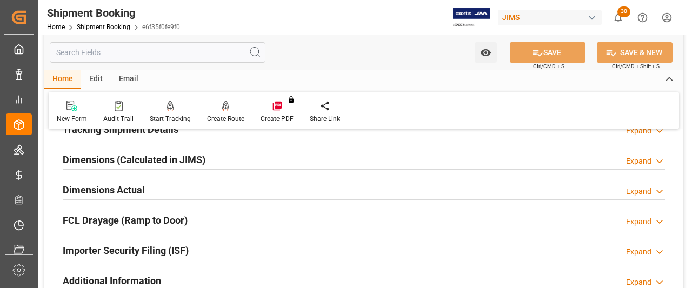
click at [109, 187] on h2 "Dimensions Actual" at bounding box center [104, 190] width 82 height 15
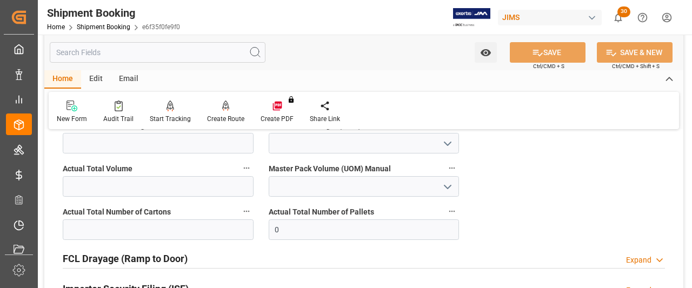
scroll to position [335, 0]
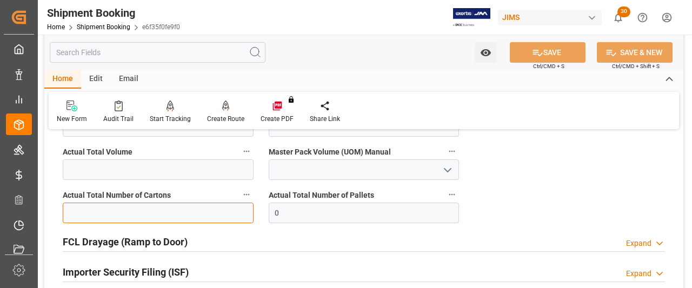
click at [82, 214] on input "text" at bounding box center [158, 213] width 191 height 21
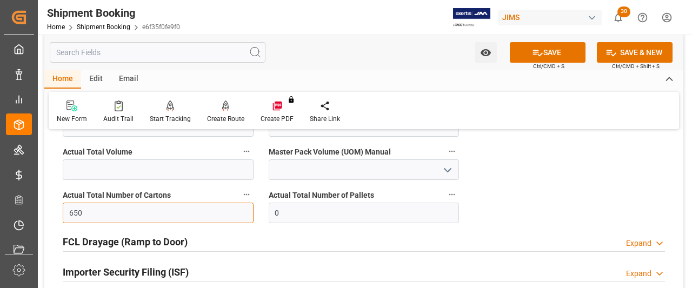
type input "650"
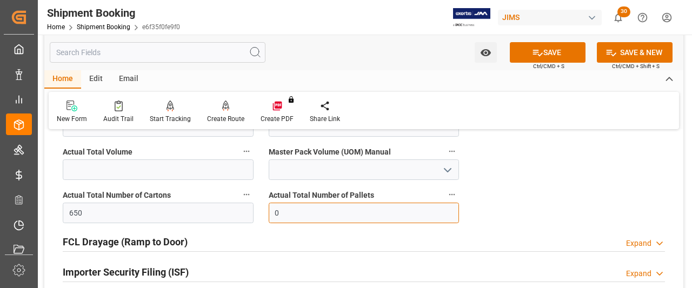
click at [288, 217] on input "0" at bounding box center [364, 213] width 191 height 21
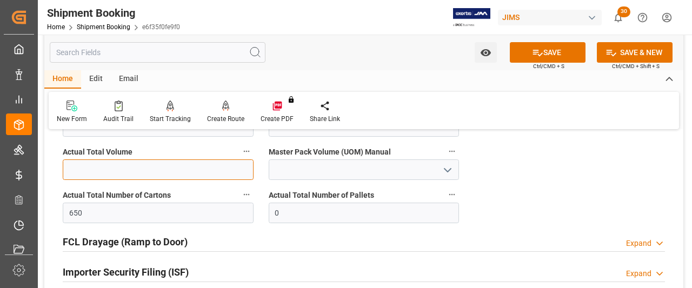
click at [80, 169] on input "text" at bounding box center [158, 170] width 191 height 21
type input "23.93"
click at [449, 167] on icon "open menu" at bounding box center [447, 170] width 13 height 13
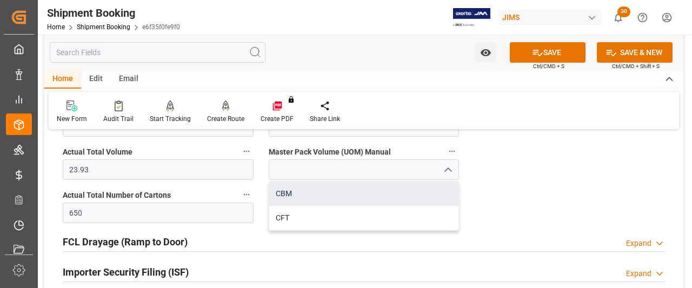
click at [280, 192] on div "CBM" at bounding box center [364, 194] width 190 height 24
type input "CBM"
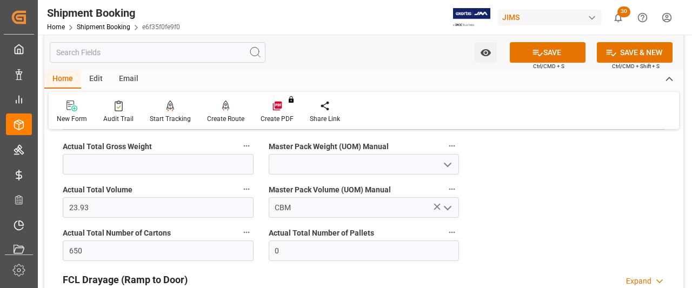
scroll to position [281, 0]
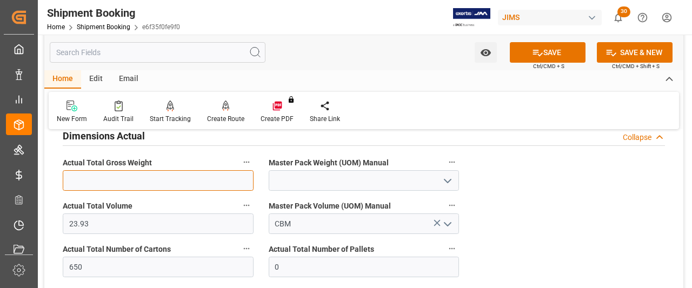
click at [124, 180] on input "text" at bounding box center [158, 180] width 191 height 21
type input "9650"
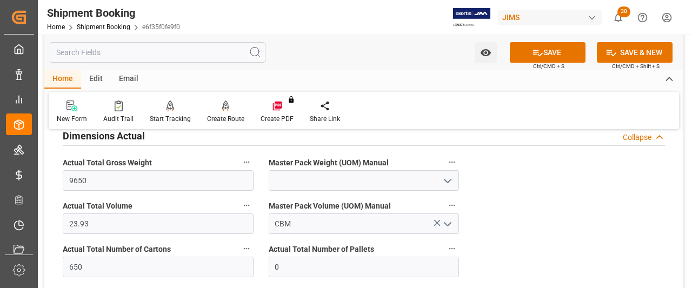
drag, startPoint x: 450, startPoint y: 178, endPoint x: 438, endPoint y: 178, distance: 12.4
click at [450, 178] on icon "open menu" at bounding box center [447, 181] width 13 height 13
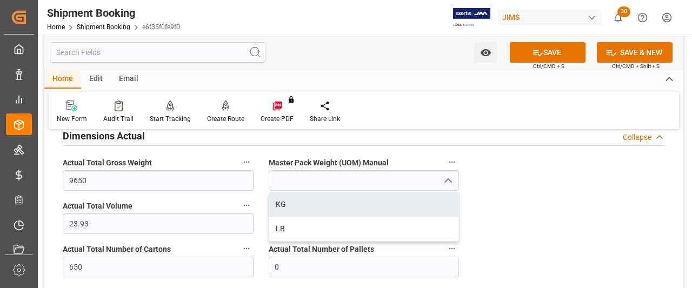
click at [283, 208] on div "KG" at bounding box center [364, 204] width 190 height 24
type input "KG"
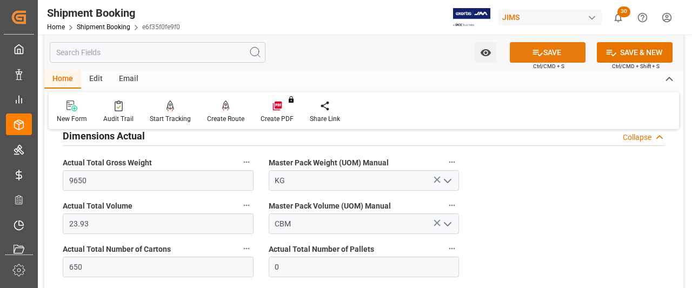
click at [547, 46] on button "SAVE" at bounding box center [548, 52] width 76 height 21
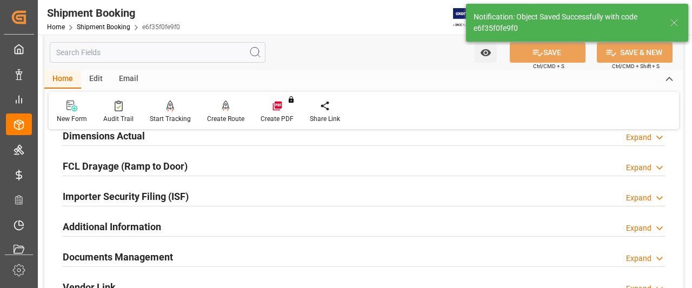
scroll to position [119, 0]
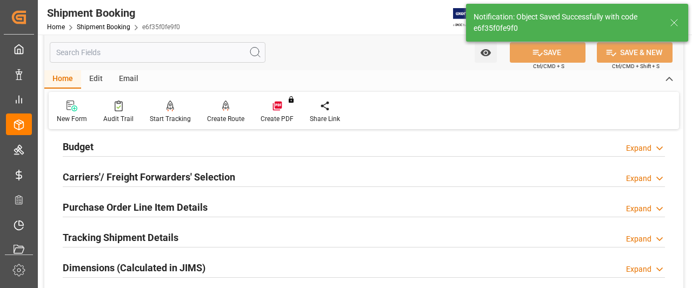
click at [129, 181] on h2 "Carriers'/ Freight Forwarders' Selection" at bounding box center [149, 177] width 172 height 15
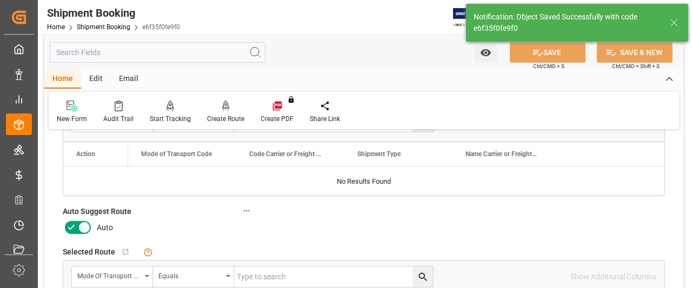
scroll to position [227, 0]
click at [78, 223] on icon at bounding box center [84, 227] width 13 height 13
click at [0, 0] on input "checkbox" at bounding box center [0, 0] width 0 height 0
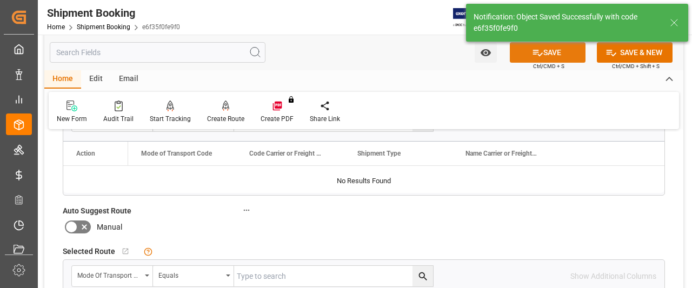
click at [556, 55] on button "SAVE" at bounding box center [548, 52] width 76 height 21
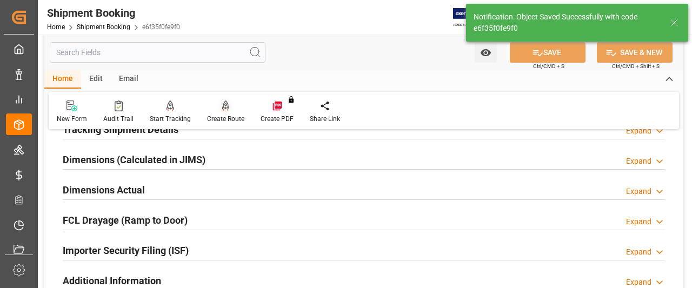
click at [228, 119] on div "Create Route" at bounding box center [225, 119] width 37 height 10
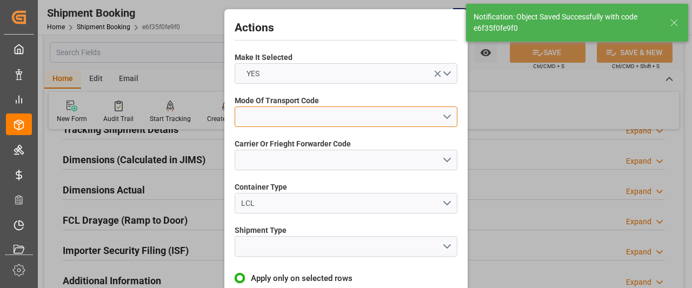
click at [444, 117] on button "open menu" at bounding box center [346, 117] width 223 height 21
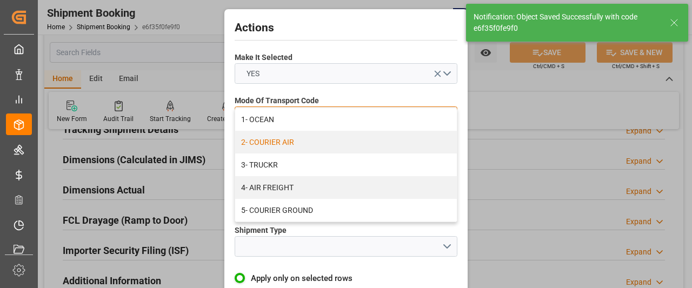
click at [269, 131] on div "2- COURIER AIR" at bounding box center [346, 142] width 222 height 23
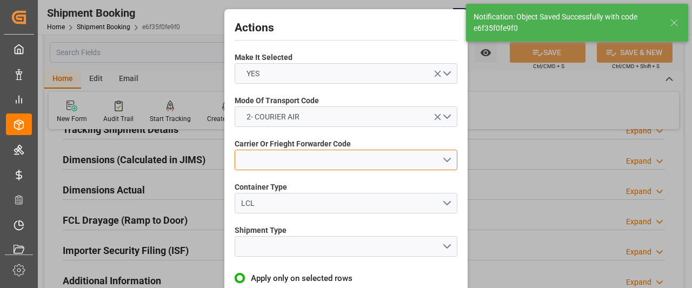
click at [265, 164] on button "open menu" at bounding box center [346, 160] width 223 height 21
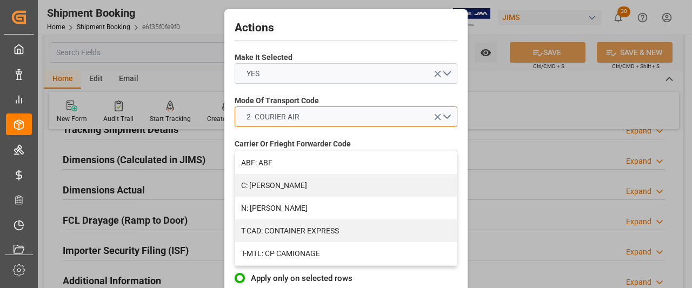
click at [393, 119] on button "2- COURIER AIR" at bounding box center [346, 117] width 223 height 21
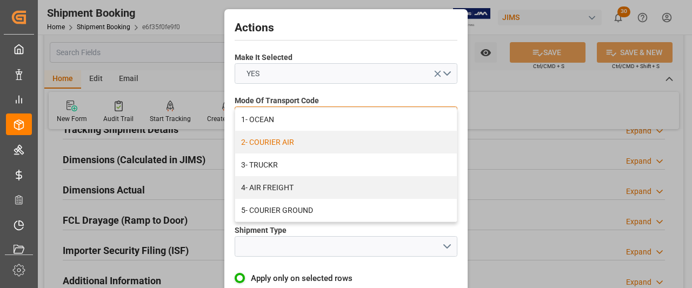
click at [264, 117] on div "1- OCEAN" at bounding box center [346, 119] width 222 height 23
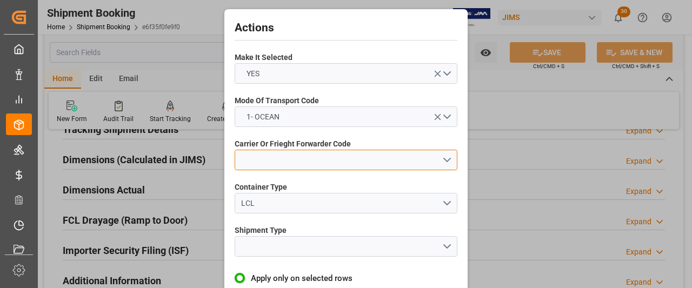
click at [285, 161] on button "open menu" at bounding box center [346, 160] width 223 height 21
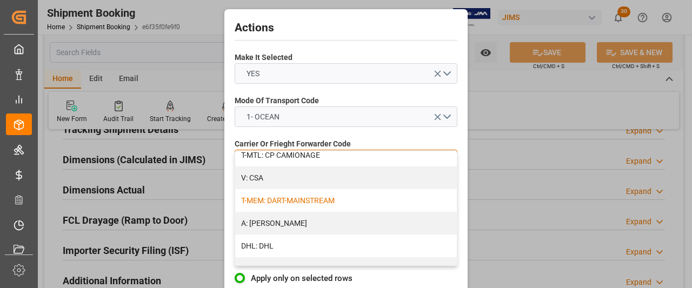
scroll to position [108, 0]
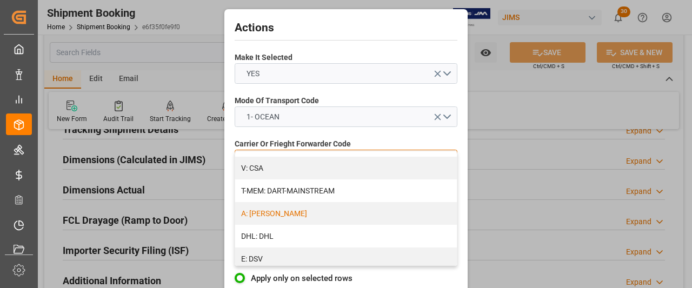
click at [276, 214] on div "A: DELMAR" at bounding box center [346, 213] width 222 height 23
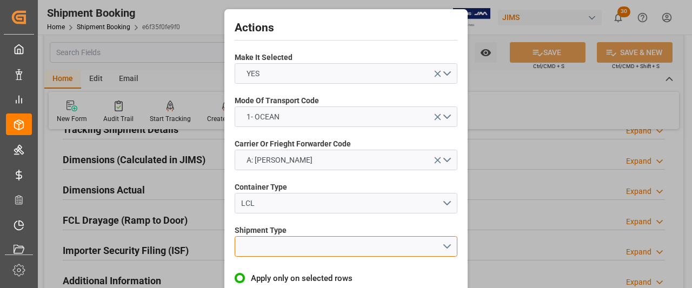
click at [282, 249] on button "open menu" at bounding box center [346, 246] width 223 height 21
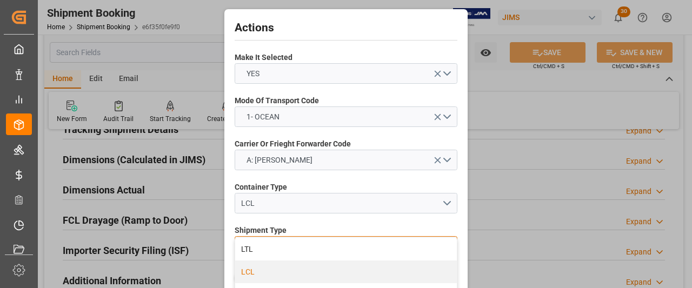
click at [247, 277] on div "LCL" at bounding box center [346, 272] width 222 height 23
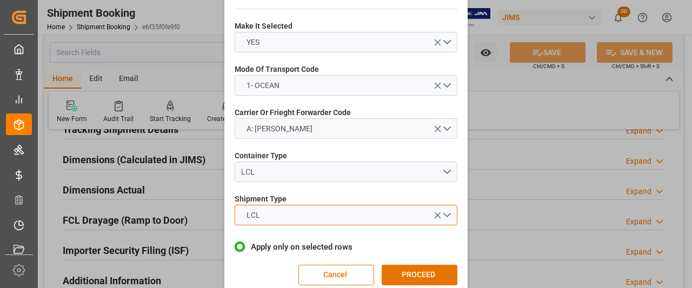
scroll to position [48, 0]
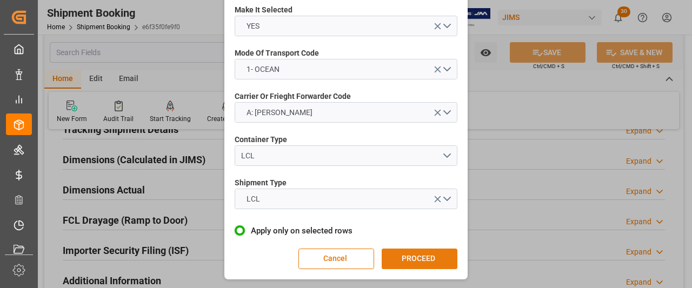
click at [406, 261] on button "PROCEED" at bounding box center [420, 259] width 76 height 21
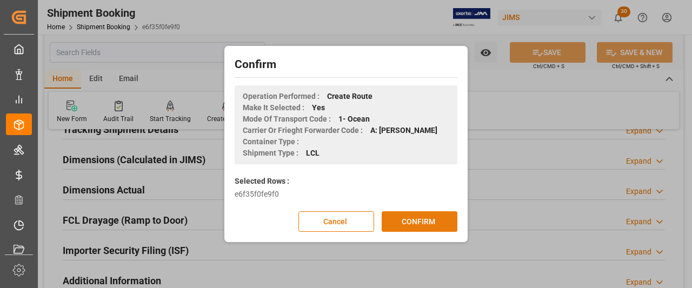
click at [396, 221] on button "CONFIRM" at bounding box center [420, 221] width 76 height 21
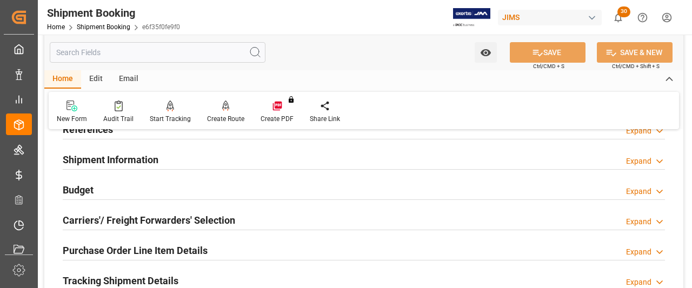
scroll to position [54, 0]
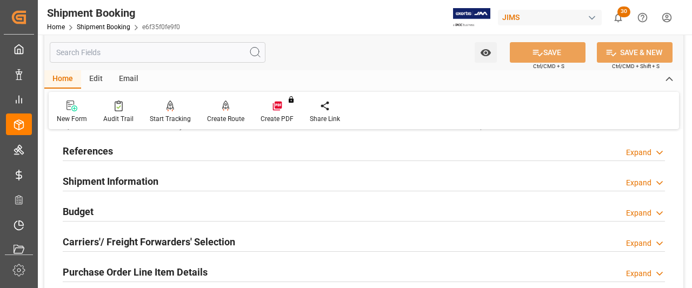
click at [85, 156] on h2 "References" at bounding box center [88, 151] width 50 height 15
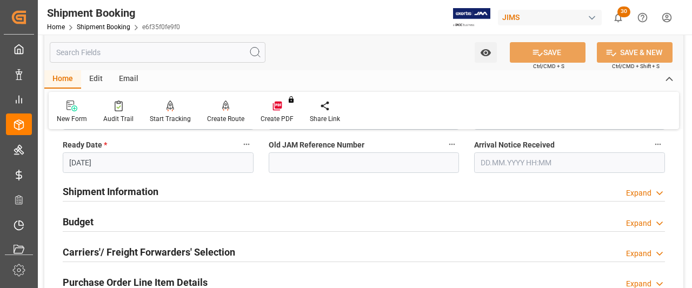
scroll to position [270, 0]
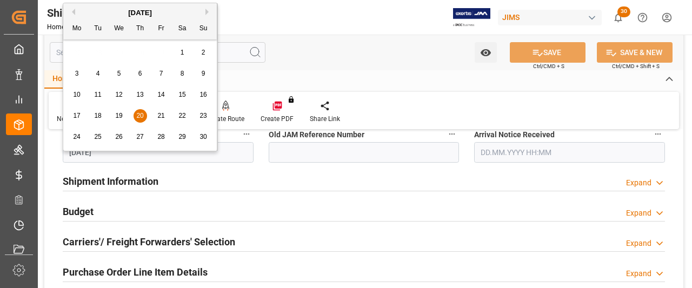
drag, startPoint x: 119, startPoint y: 150, endPoint x: 58, endPoint y: 150, distance: 60.6
click at [58, 150] on div "Ready Date * 20.11.2025" at bounding box center [158, 144] width 206 height 43
click at [112, 162] on input "[DATE]" at bounding box center [158, 152] width 191 height 21
click at [110, 158] on input "[DATE]" at bounding box center [158, 152] width 191 height 21
drag, startPoint x: 110, startPoint y: 157, endPoint x: 50, endPoint y: 150, distance: 61.0
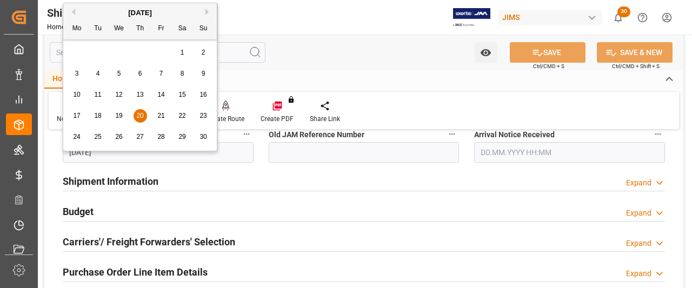
click at [50, 150] on div "Quote Ready In-Transit Delivered Completed Cancelled References Collapse JAM Re…" at bounding box center [363, 205] width 639 height 672
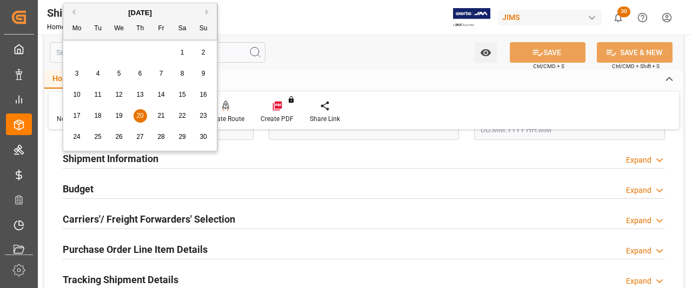
scroll to position [324, 0]
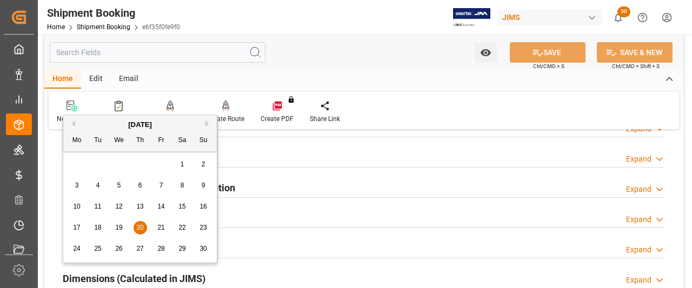
drag, startPoint x: 309, startPoint y: 218, endPoint x: 278, endPoint y: 227, distance: 31.9
click at [309, 218] on div "Purchase Order Line Item Details Expand" at bounding box center [364, 217] width 602 height 21
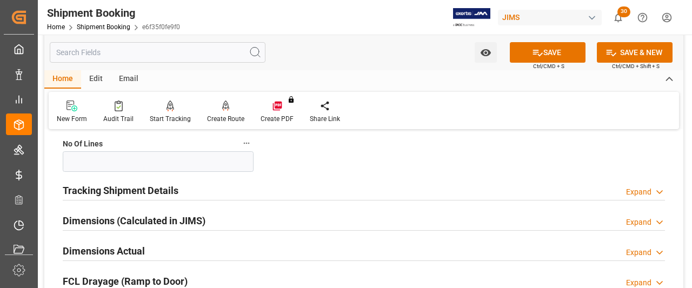
scroll to position [595, 0]
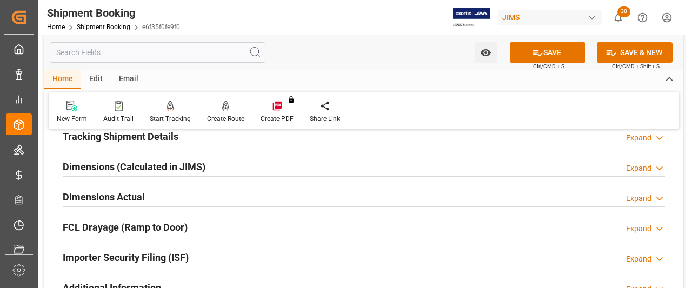
click at [128, 139] on h2 "Tracking Shipment Details" at bounding box center [121, 136] width 116 height 15
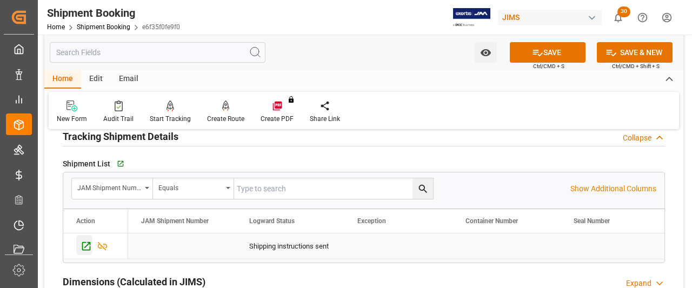
click at [89, 244] on icon "Press SPACE to select this row." at bounding box center [86, 246] width 11 height 11
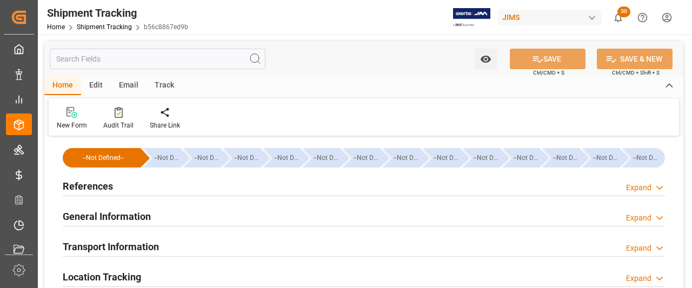
type input "[DATE] 00:00"
click at [98, 216] on h2 "General Information" at bounding box center [107, 216] width 88 height 15
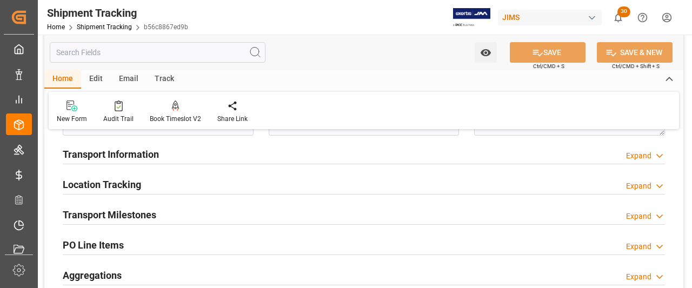
scroll to position [162, 0]
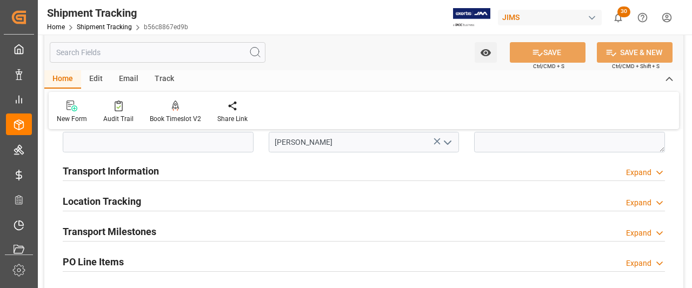
click at [99, 228] on h2 "Transport Milestones" at bounding box center [110, 231] width 94 height 15
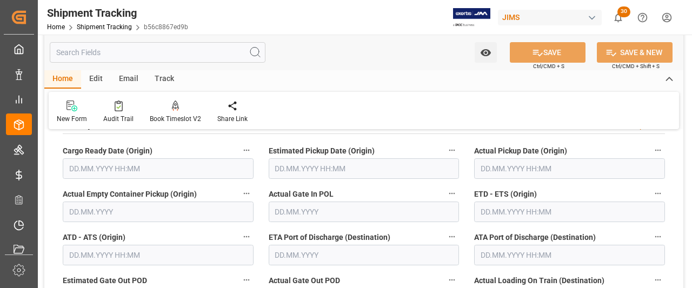
scroll to position [270, 0]
click at [78, 167] on input "text" at bounding box center [158, 168] width 191 height 21
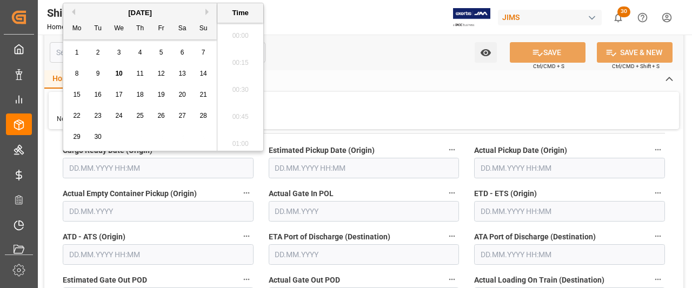
scroll to position [1139, 0]
paste input "[DATE]"
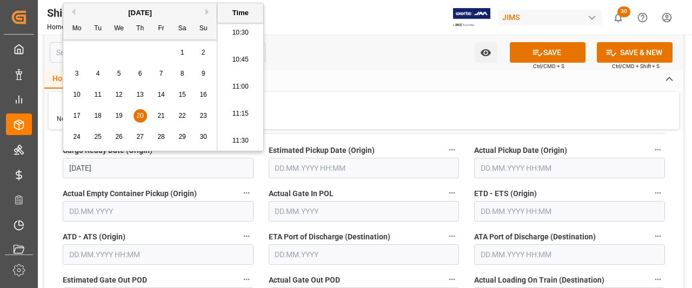
click at [314, 122] on div "New Form Audit Trail Book Timeslot V2 Book a Timeslot for the shipment Share Li…" at bounding box center [364, 110] width 630 height 37
type input "[DATE] 00:00"
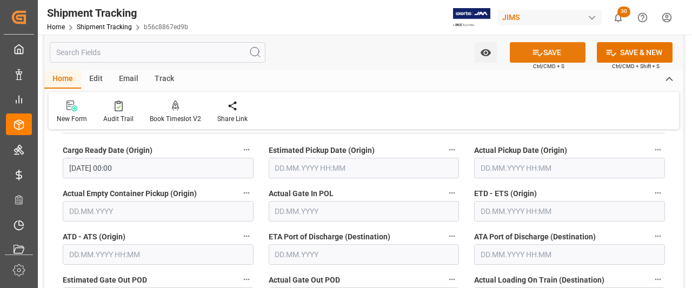
click at [551, 53] on button "SAVE" at bounding box center [548, 52] width 76 height 21
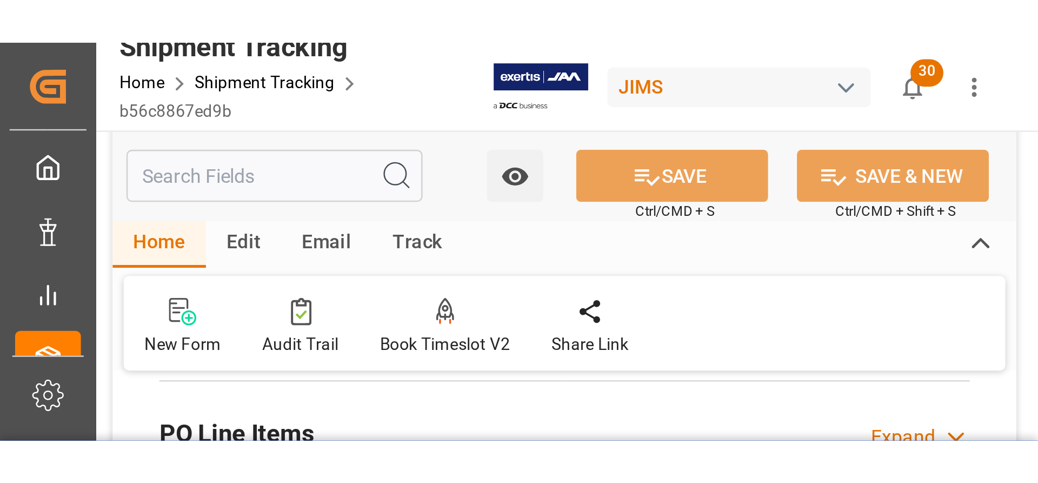
scroll to position [184, 0]
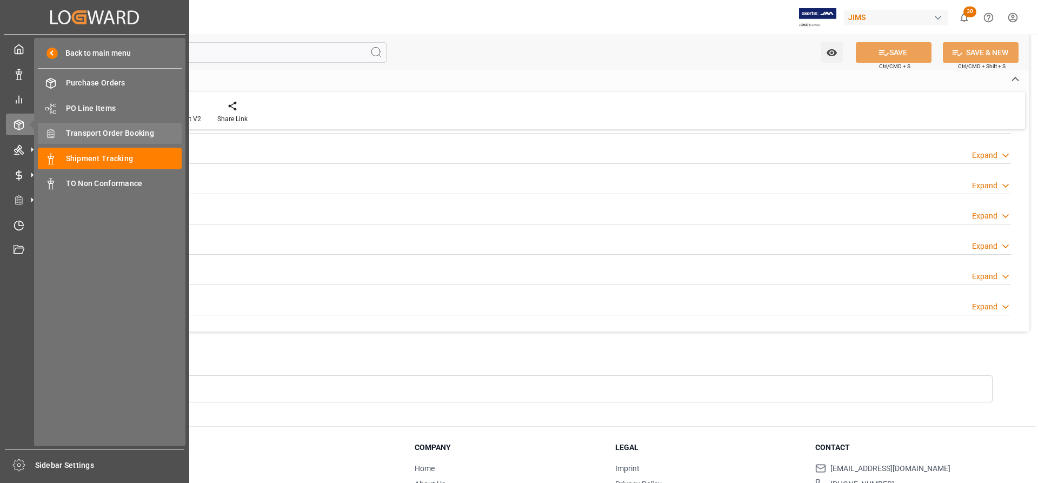
click at [92, 130] on span "Transport Order Booking" at bounding box center [124, 133] width 116 height 11
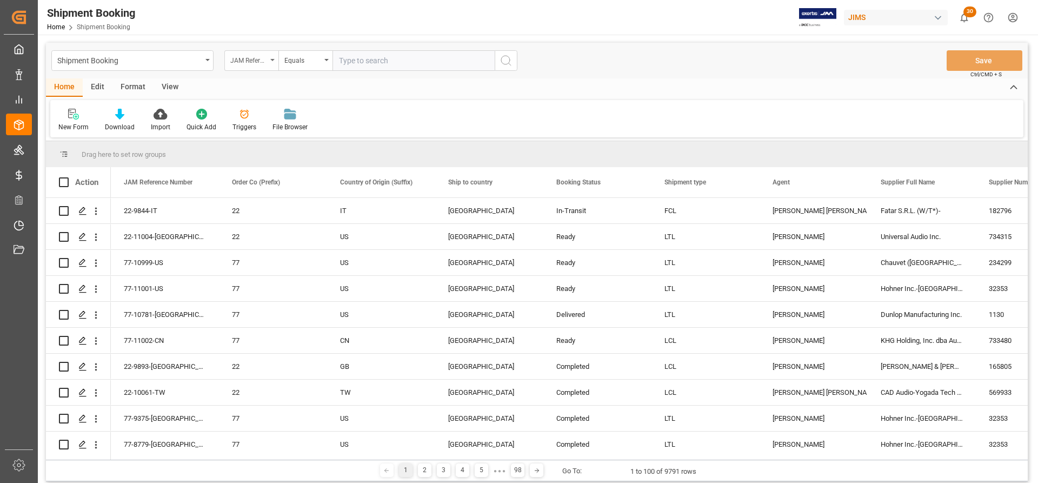
click at [277, 59] on div "JAM Reference Number" at bounding box center [251, 60] width 54 height 21
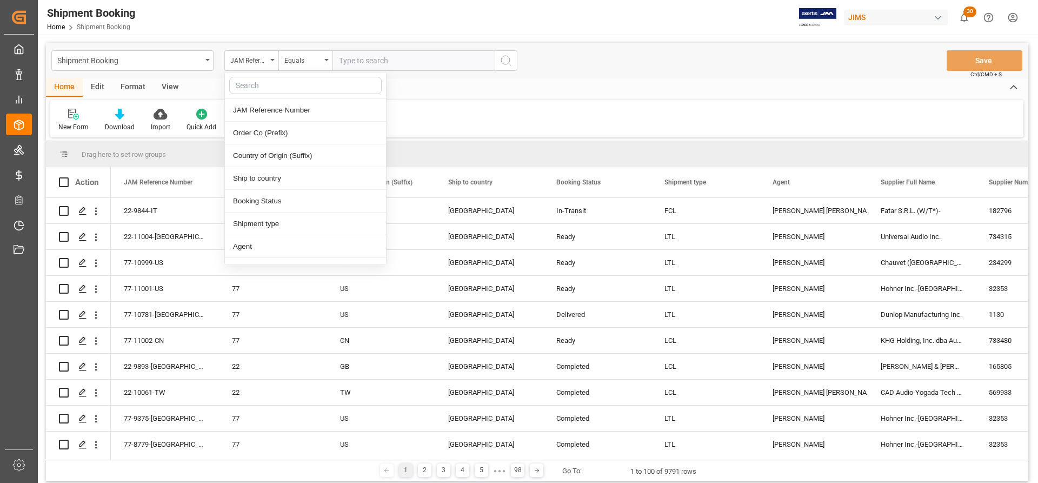
click at [252, 85] on input "text" at bounding box center [305, 85] width 152 height 17
type input "AGEN"
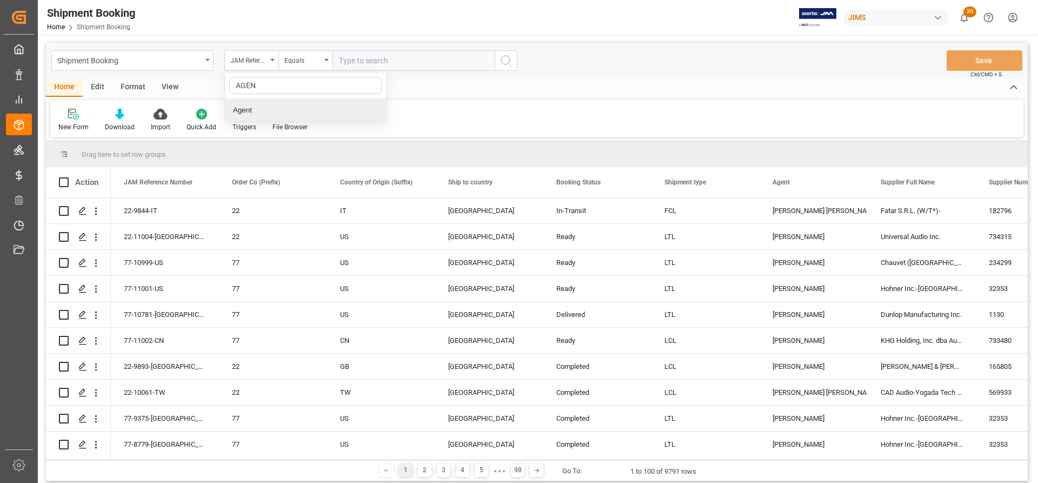
click at [251, 107] on div "Agent" at bounding box center [305, 110] width 161 height 23
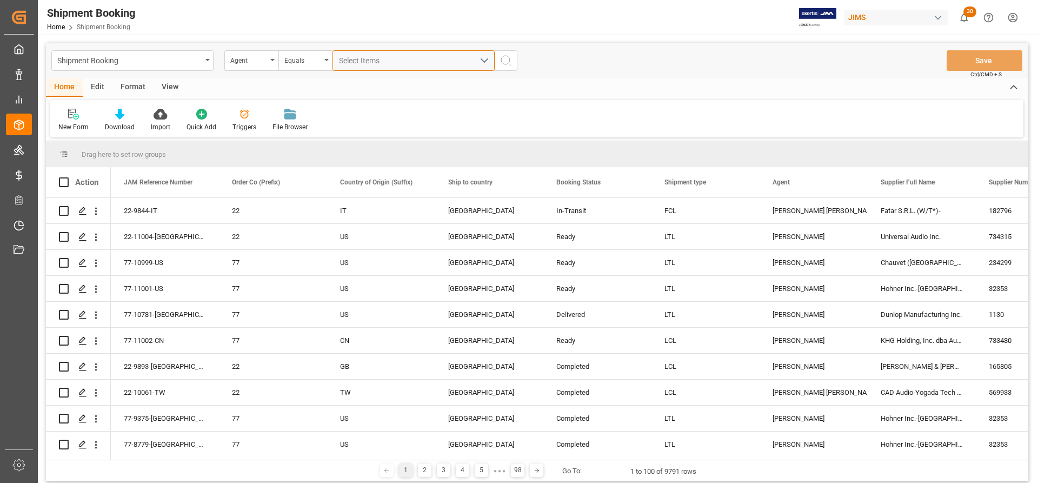
click at [482, 65] on button "Select Items" at bounding box center [414, 60] width 162 height 21
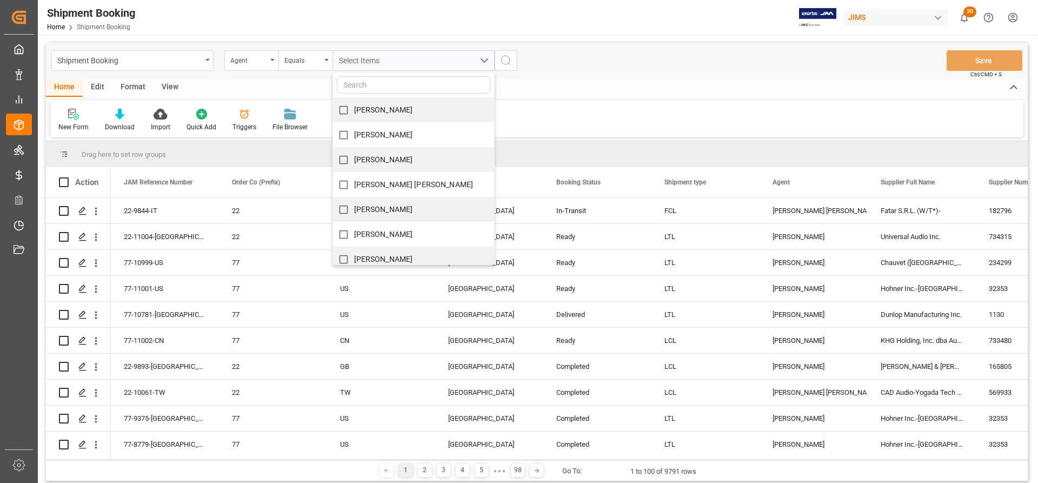
click at [383, 210] on span "Catherine Danielson" at bounding box center [383, 209] width 59 height 9
click at [354, 210] on input "Catherine Danielson" at bounding box center [343, 209] width 21 height 21
checkbox input "true"
click at [507, 60] on icon "search button" at bounding box center [506, 60] width 13 height 13
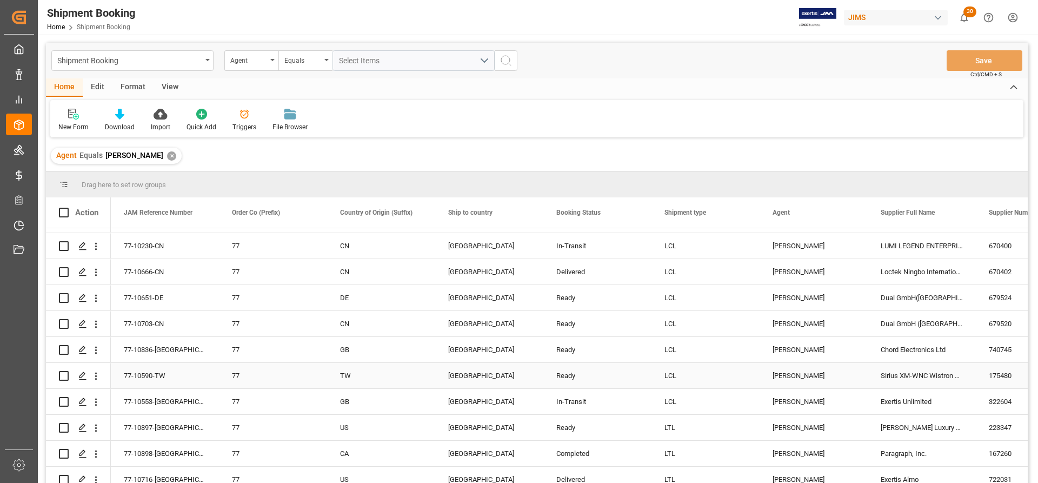
scroll to position [541, 0]
click at [120, 118] on icon at bounding box center [119, 114] width 9 height 11
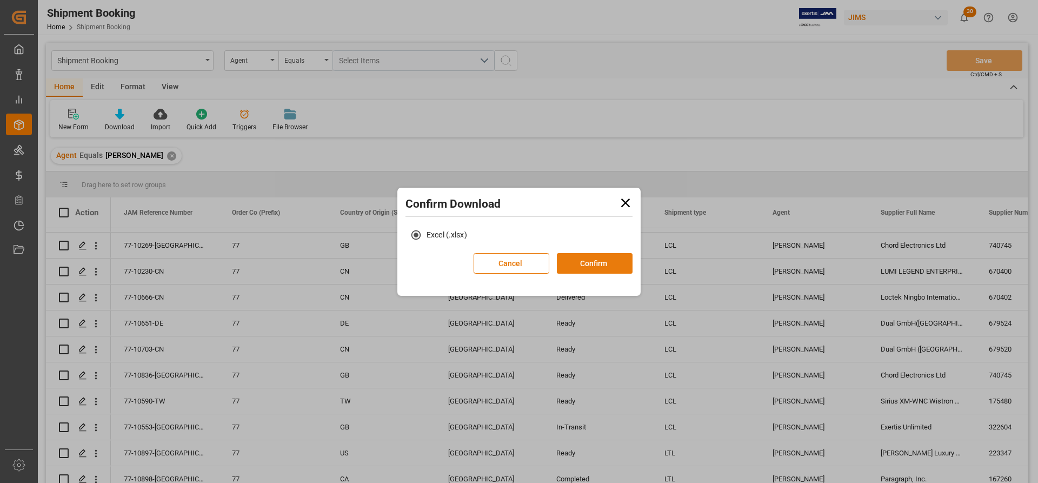
click at [604, 265] on button "Confirm" at bounding box center [595, 263] width 76 height 21
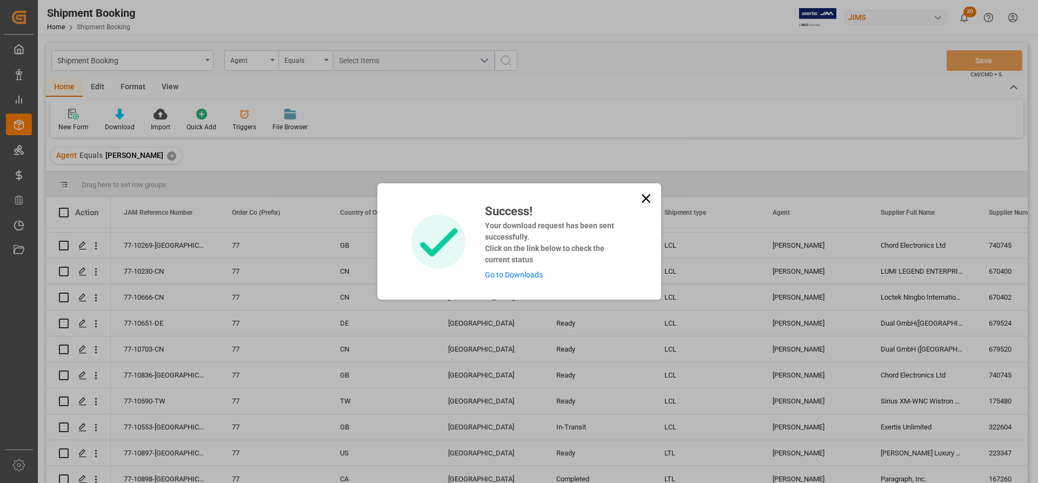
click at [520, 271] on link "Go to Downloads" at bounding box center [514, 274] width 58 height 9
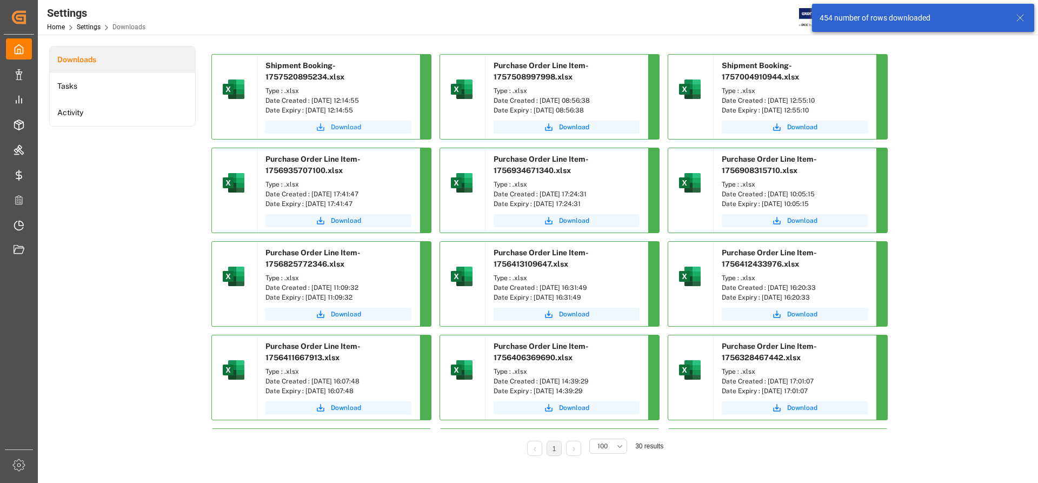
click at [345, 124] on span "Download" at bounding box center [346, 127] width 30 height 10
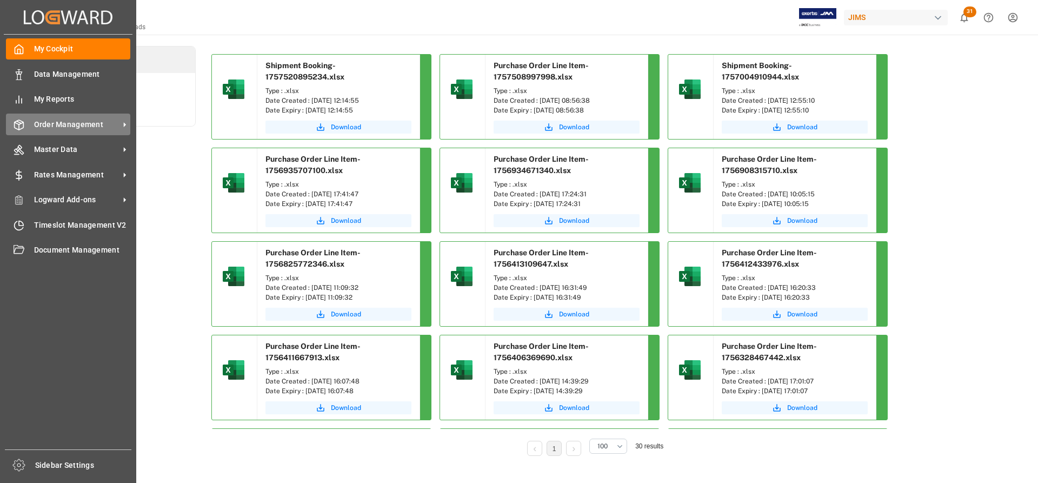
click at [51, 128] on span "Order Management" at bounding box center [76, 124] width 85 height 11
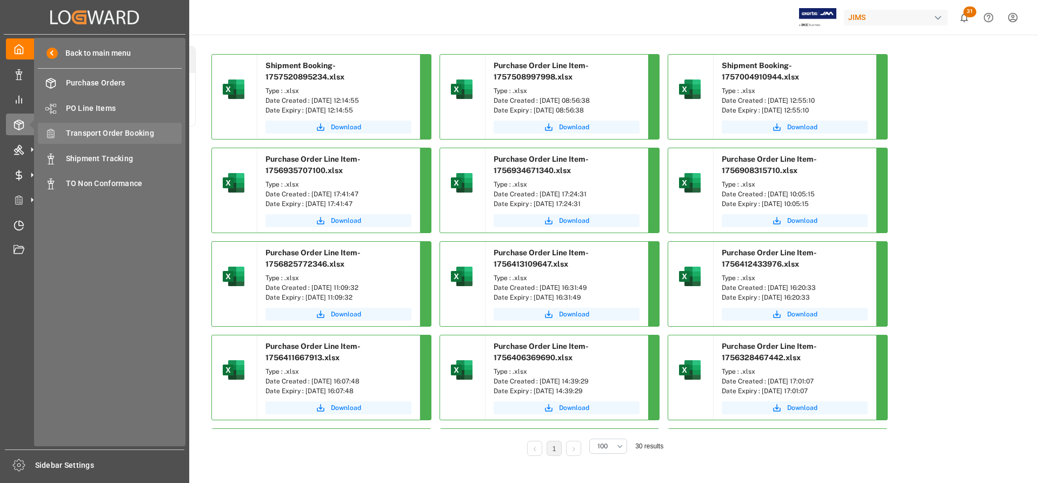
click at [102, 134] on span "Transport Order Booking" at bounding box center [124, 133] width 116 height 11
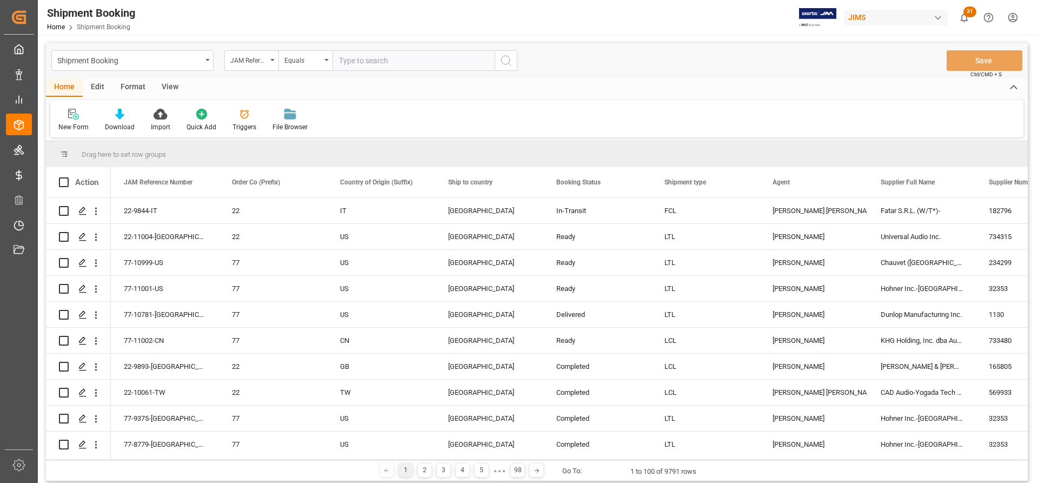
paste input "77-10651-DE"
type input "77-10651-DE"
click at [508, 62] on icon "search button" at bounding box center [506, 60] width 13 height 13
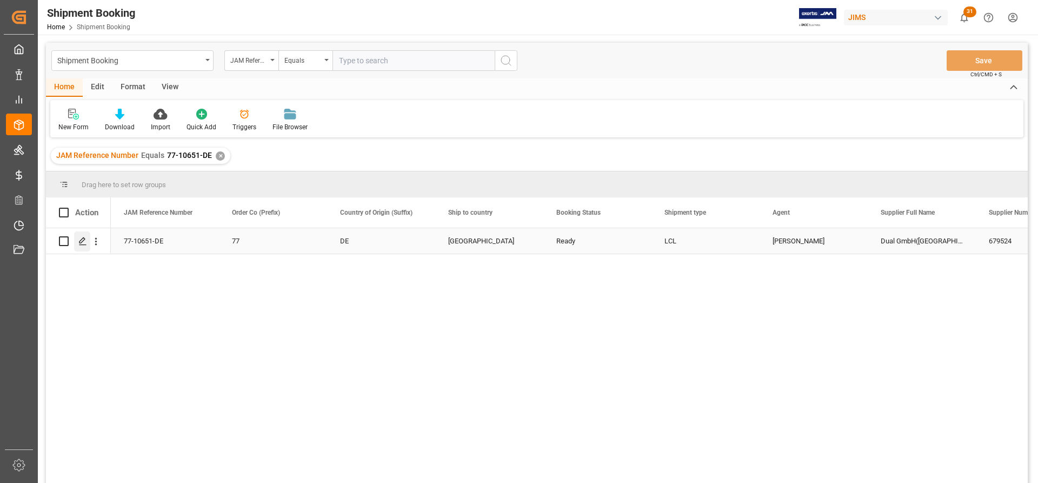
click at [79, 246] on div "Press SPACE to select this row." at bounding box center [82, 241] width 16 height 20
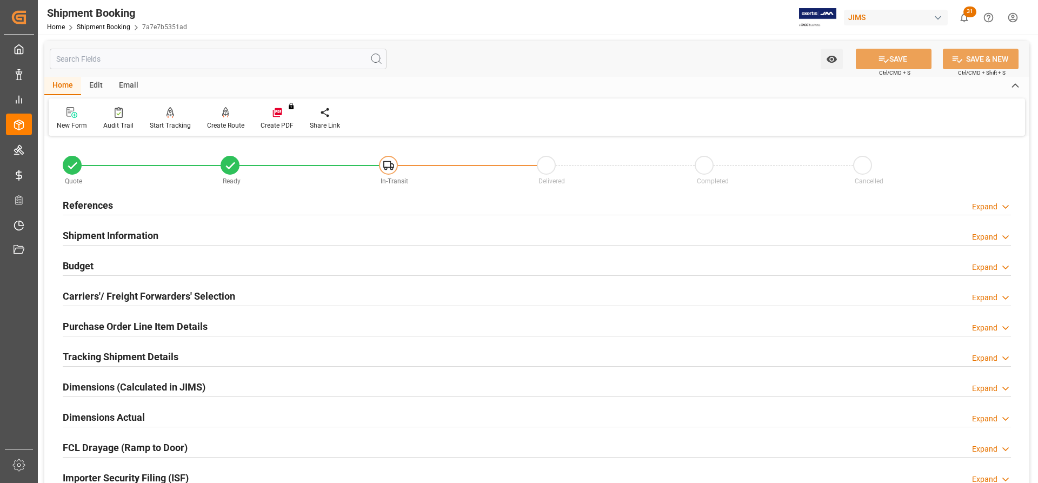
click at [111, 292] on h2 "Carriers'/ Freight Forwarders' Selection" at bounding box center [149, 296] width 172 height 15
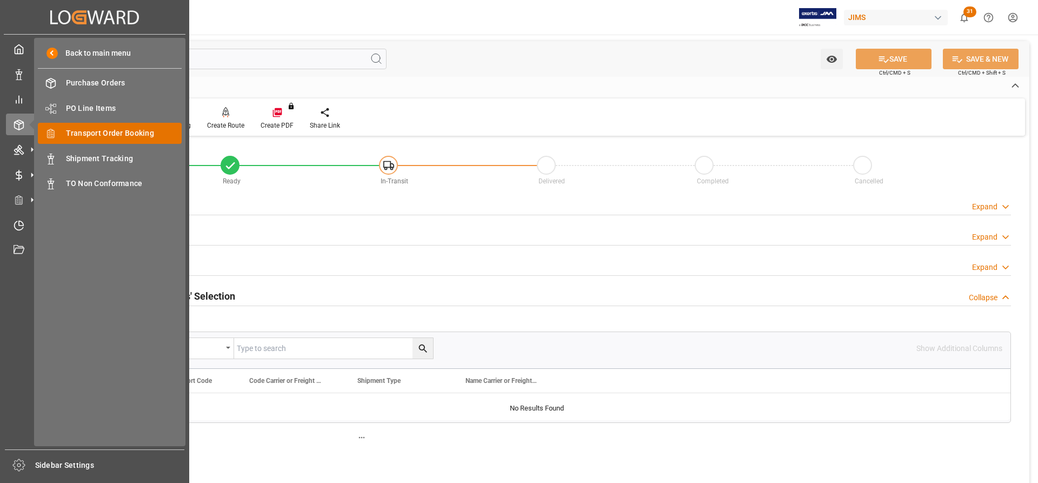
click at [73, 133] on span "Transport Order Booking" at bounding box center [124, 133] width 116 height 11
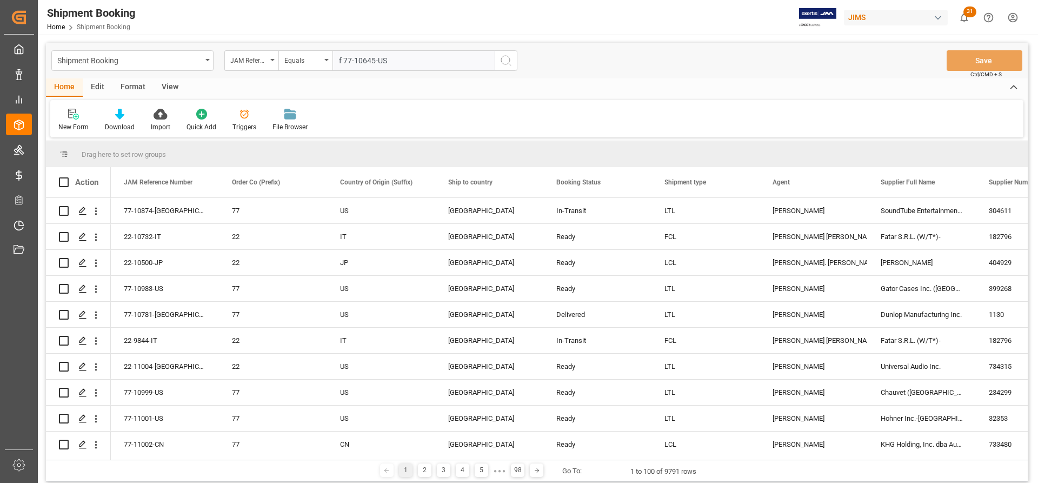
type input "f 77-10645-US"
click at [505, 59] on icon "search button" at bounding box center [506, 60] width 13 height 13
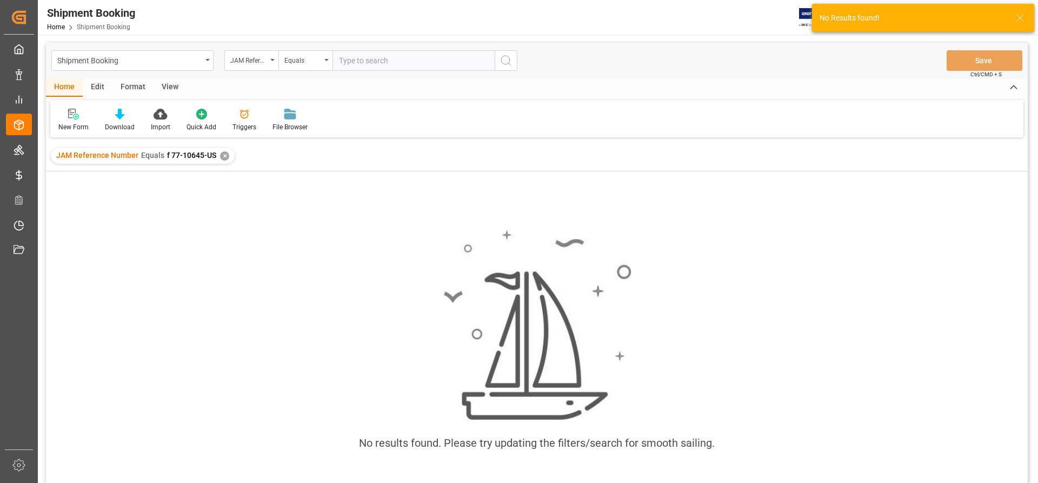
click at [221, 152] on div "✕" at bounding box center [224, 155] width 9 height 9
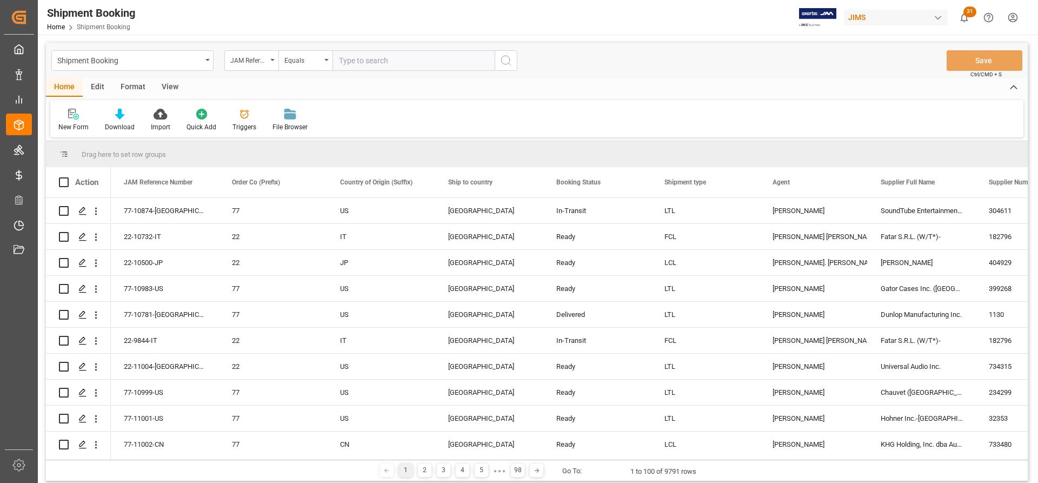
paste input "f 77-10645-US"
drag, startPoint x: 343, startPoint y: 58, endPoint x: 309, endPoint y: 57, distance: 34.1
click at [309, 57] on div "JAM Reference Number Equals f 77-10645-US" at bounding box center [370, 60] width 293 height 21
type input "77-10645-US"
click at [503, 64] on icon "search button" at bounding box center [506, 60] width 13 height 13
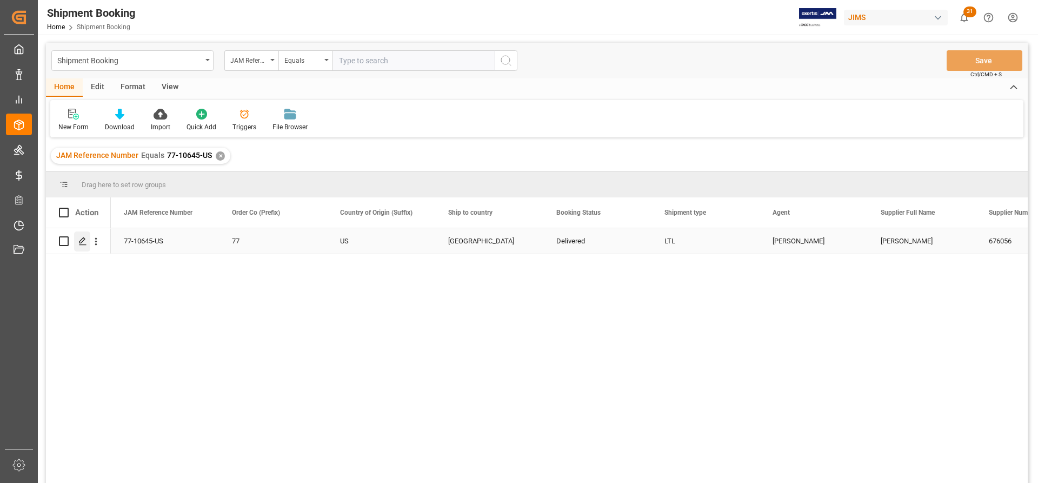
click at [82, 243] on polygon "Press SPACE to select this row." at bounding box center [81, 240] width 5 height 5
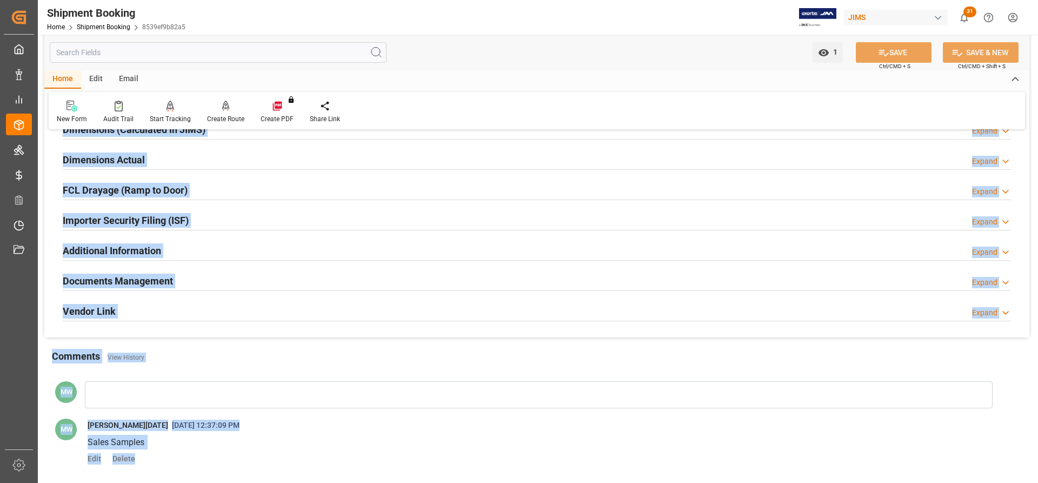
drag, startPoint x: 96, startPoint y: 241, endPoint x: 295, endPoint y: 508, distance: 333.4
click at [295, 482] on html "Created by potrace 1.15, written by [PERSON_NAME] [DATE]-[DATE] Created by potr…" at bounding box center [519, 241] width 1038 height 483
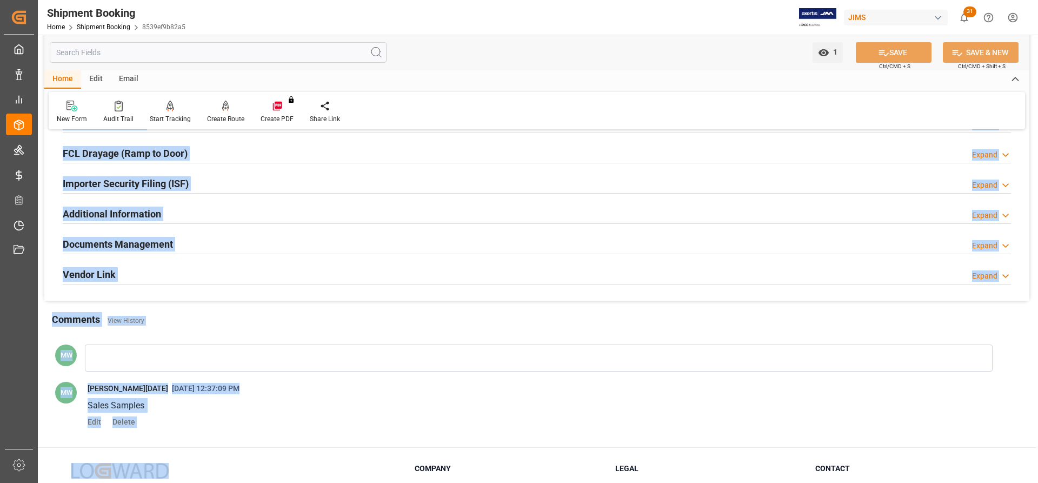
click at [224, 203] on div "Additional Information Expand" at bounding box center [537, 213] width 948 height 21
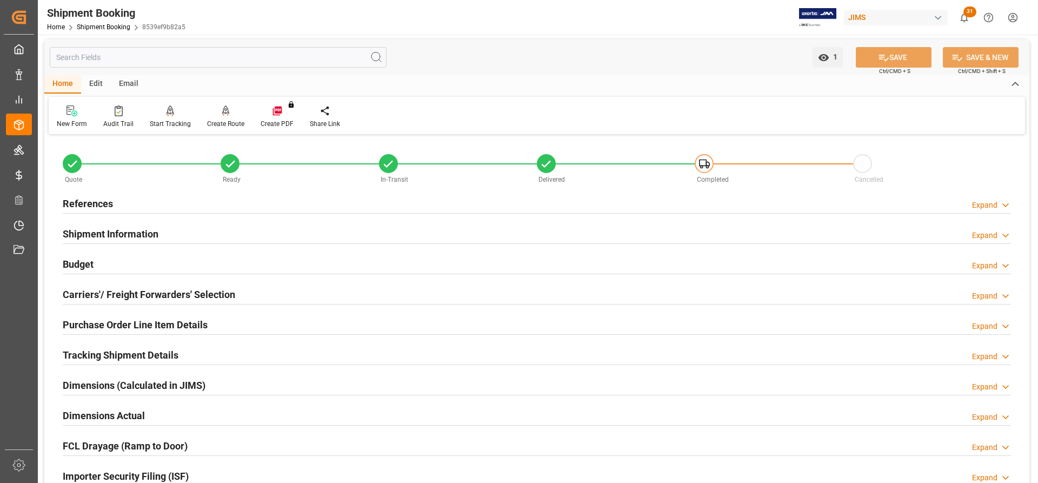
scroll to position [0, 0]
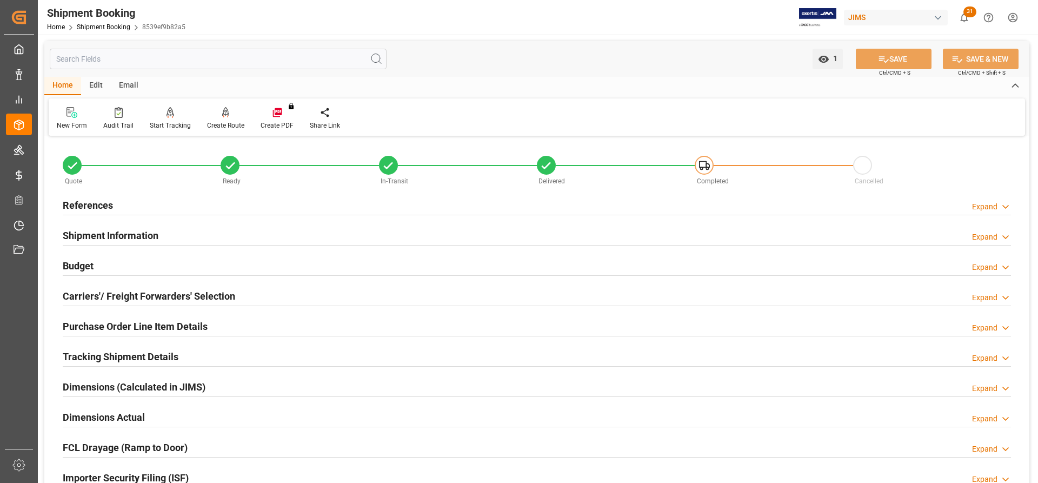
click at [73, 198] on h2 "References" at bounding box center [88, 205] width 50 height 15
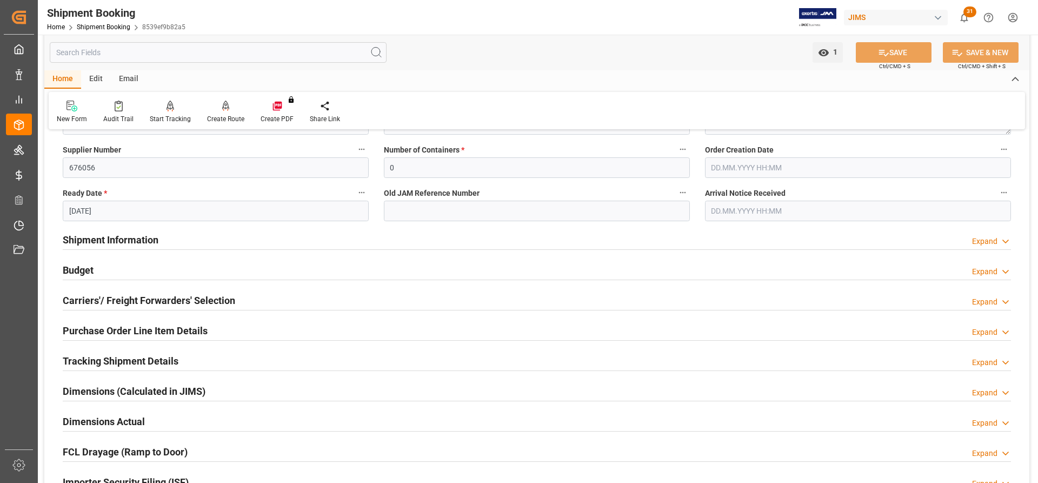
scroll to position [216, 0]
